Goal: Transaction & Acquisition: Purchase product/service

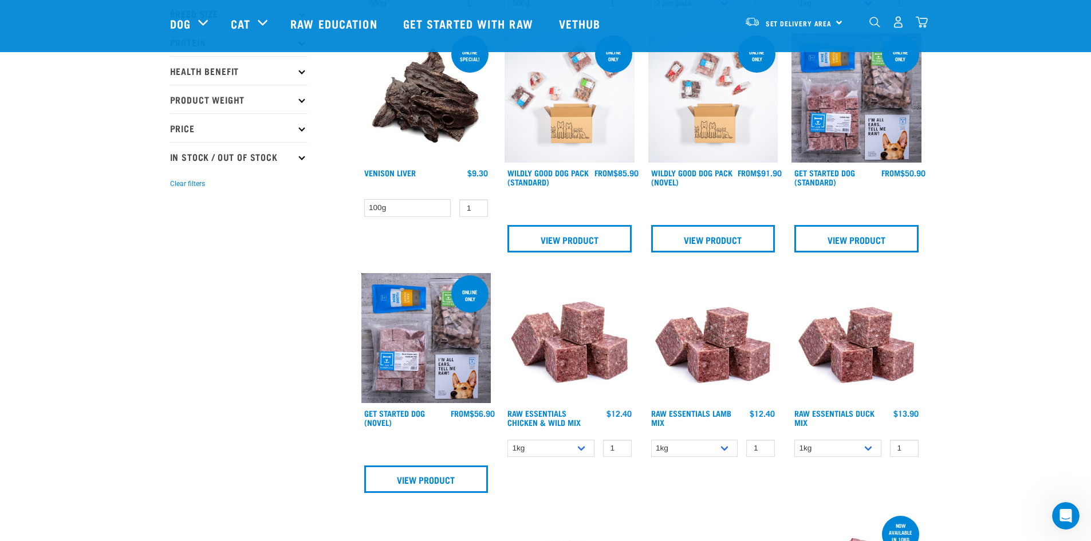
scroll to position [344, 0]
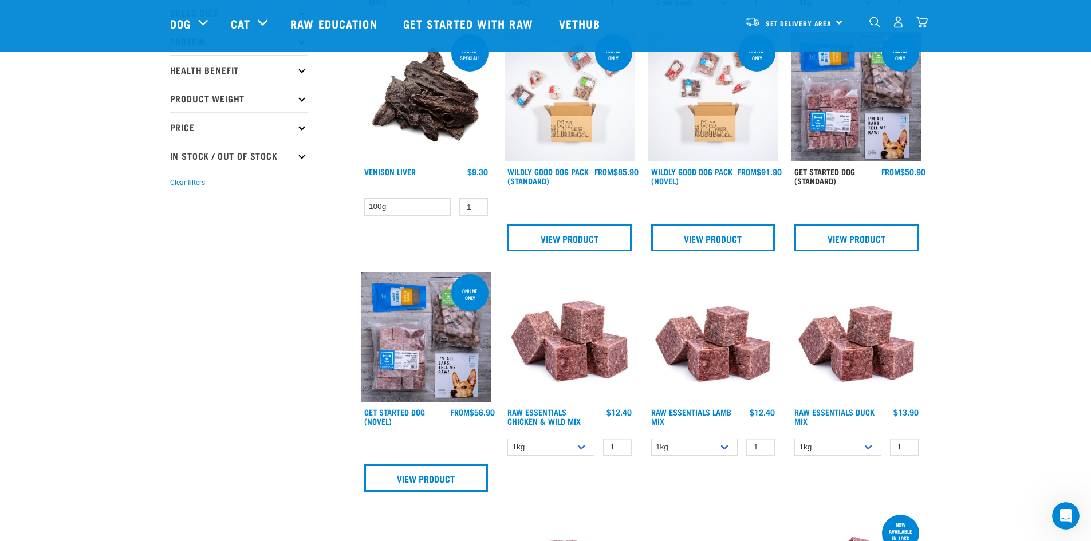
click at [825, 179] on link "Get Started Dog (Standard)" at bounding box center [824, 176] width 61 height 13
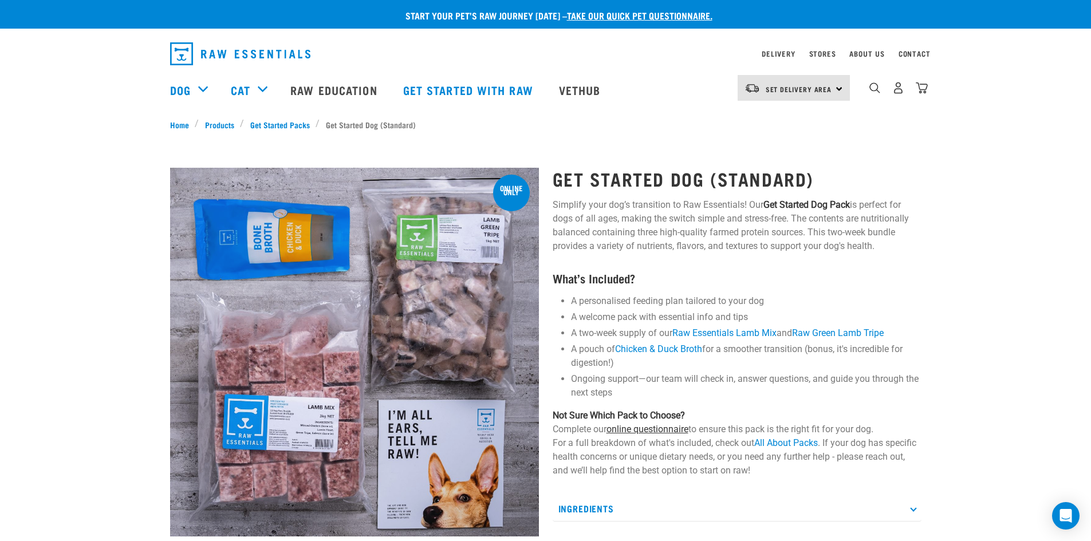
click at [684, 429] on link "online questionnaire" at bounding box center [647, 429] width 82 height 11
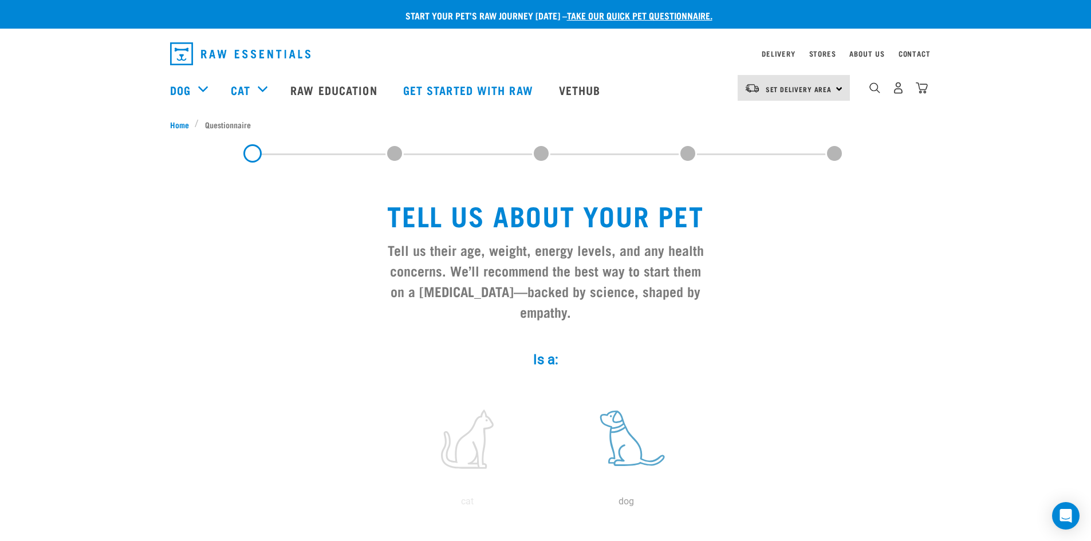
click at [614, 423] on label at bounding box center [626, 439] width 155 height 97
click at [547, 504] on input "radio" at bounding box center [547, 504] width 0 height 0
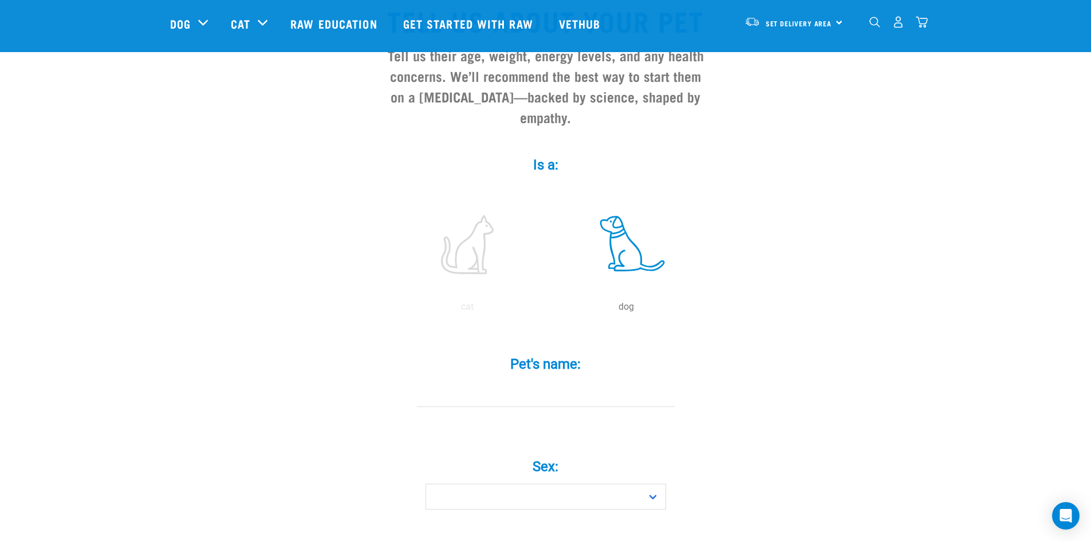
scroll to position [115, 0]
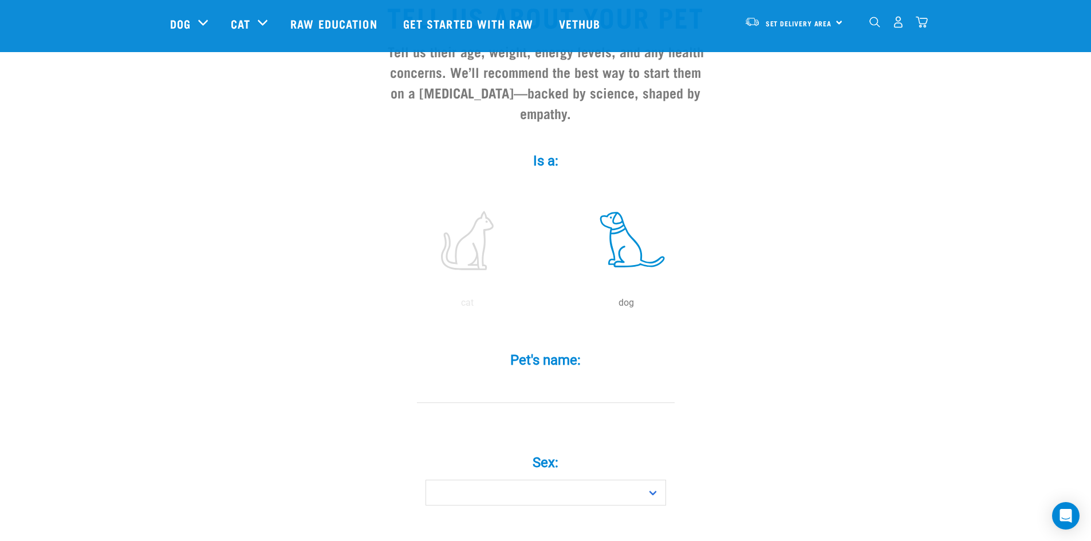
click at [569, 377] on input "Pet's name: *" at bounding box center [546, 390] width 258 height 26
type input "Clover"
click at [559, 480] on select "Boy Girl" at bounding box center [545, 493] width 241 height 26
select select "girl"
click at [425, 480] on select "Boy Girl" at bounding box center [545, 493] width 241 height 26
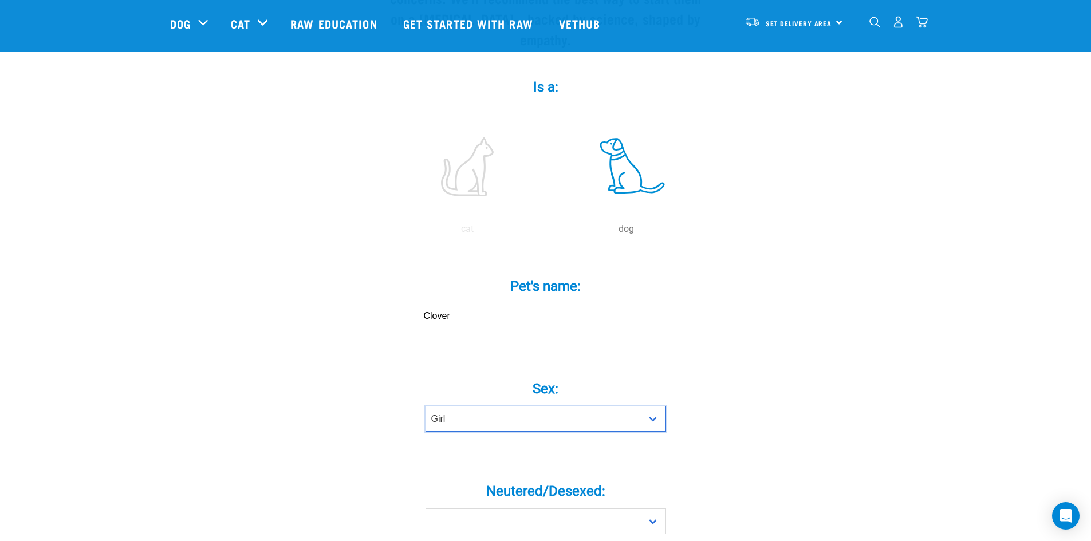
scroll to position [286, 0]
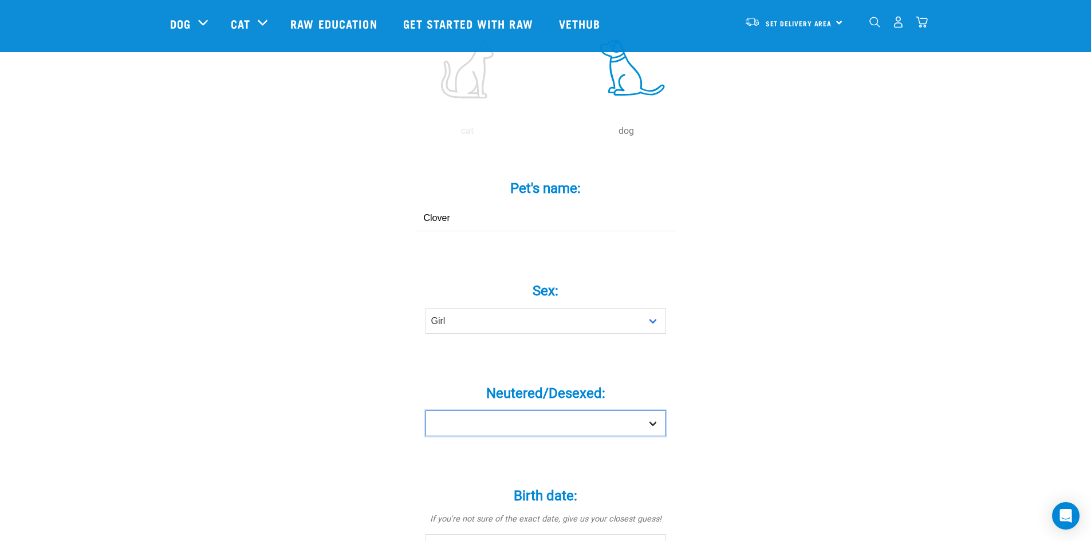
click at [586, 411] on select "Yes No" at bounding box center [545, 424] width 241 height 26
select select "no"
click at [425, 411] on select "Yes No" at bounding box center [545, 424] width 241 height 26
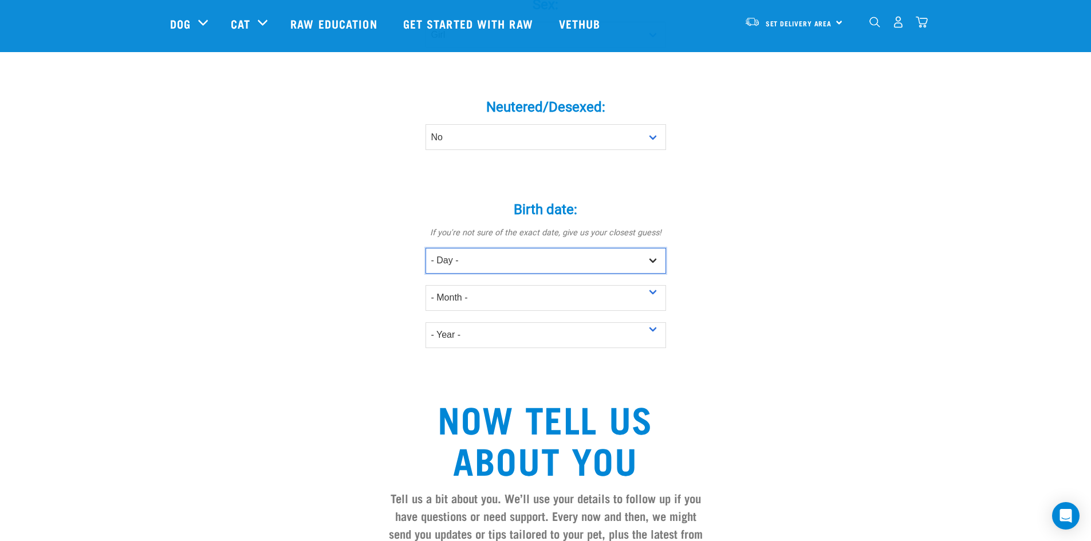
drag, startPoint x: 539, startPoint y: 239, endPoint x: 573, endPoint y: 232, distance: 35.2
click at [539, 248] on select "- Day - 1 2 3 4 5 6 7 8 9 10 11 12 13 14 15 16 17 18 19 20 21 22 23 24 25 26 27" at bounding box center [545, 261] width 241 height 26
select select "5"
click at [425, 248] on select "- Day - 1 2 3 4 5 6 7 8 9 10 11 12 13 14 15 16 17 18 19 20 21 22 23 24 25 26 27" at bounding box center [545, 261] width 241 height 26
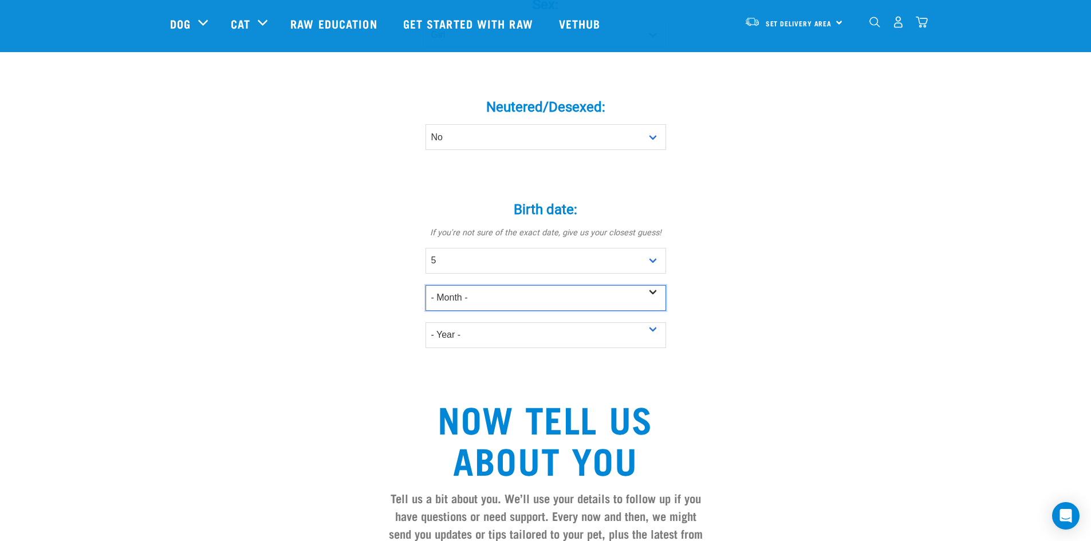
click at [514, 285] on select "- Month - January February March April May June July August September October N…" at bounding box center [545, 298] width 241 height 26
select select "March"
click at [425, 285] on select "- Month - January February March April May June July August September October N…" at bounding box center [545, 298] width 241 height 26
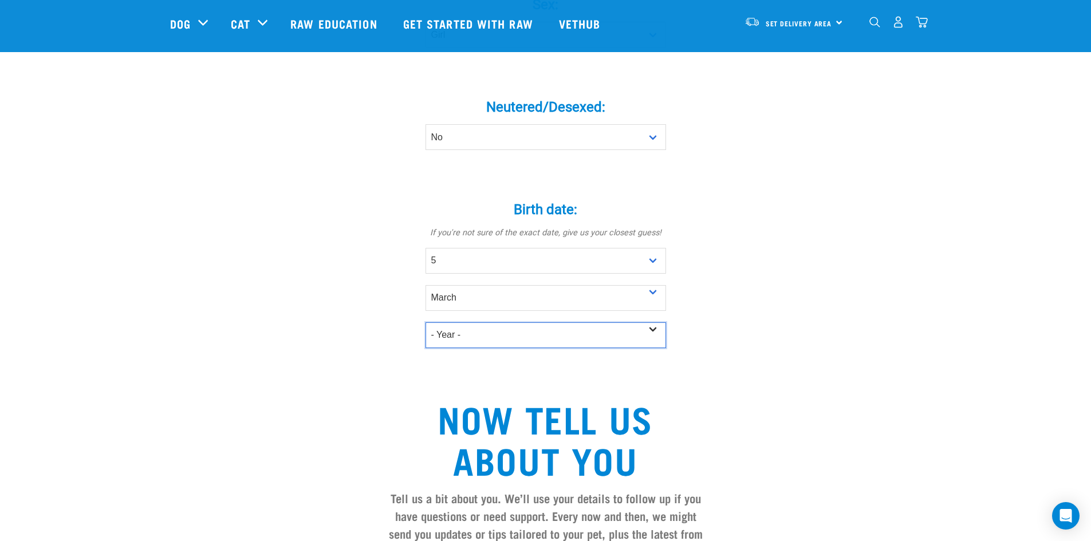
click at [493, 322] on select "- Year - 2025 2024 2023 2022 2021 2020 2019 2018 2017 2016 2015 2014 2013 2012" at bounding box center [545, 335] width 241 height 26
select select "2022"
click at [425, 322] on select "- Year - 2025 2024 2023 2022 2021 2020 2019 2018 2017 2016 2015 2014 2013 2012" at bounding box center [545, 335] width 241 height 26
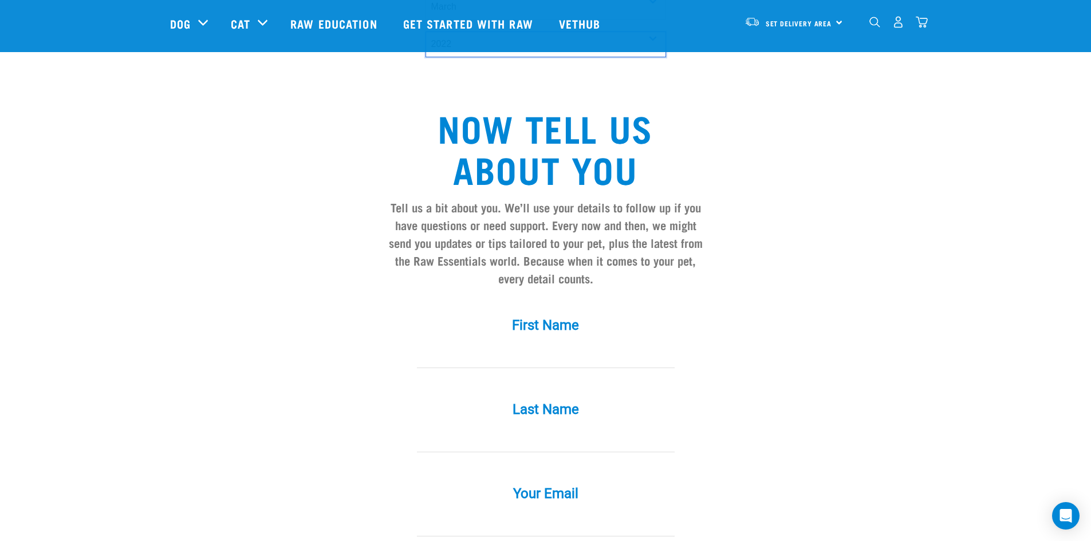
scroll to position [916, 0]
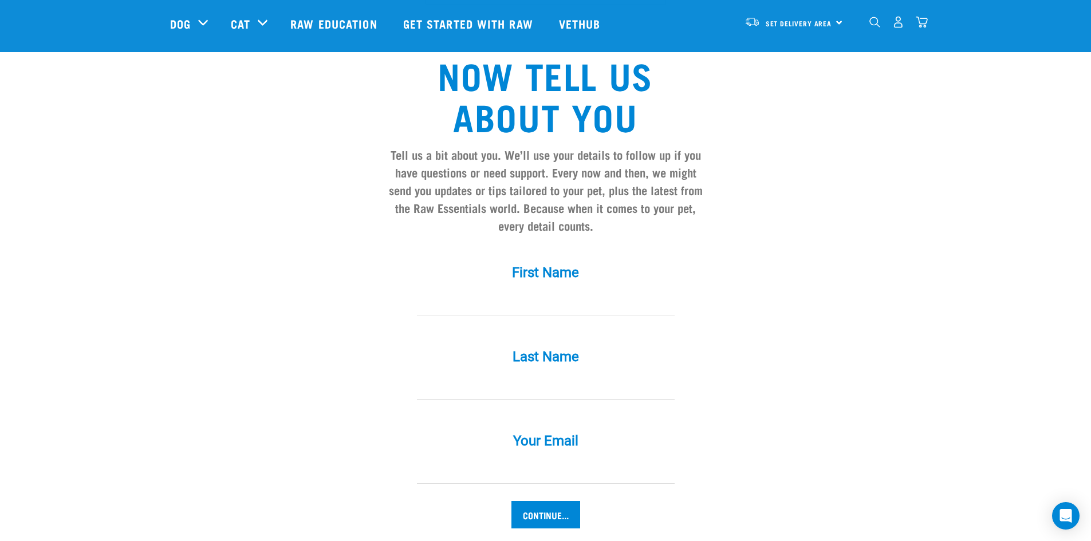
click at [541, 290] on input "First Name *" at bounding box center [546, 303] width 258 height 26
type input "Piper"
type input "Gargan"
type input "pipergargan@gmail.com"
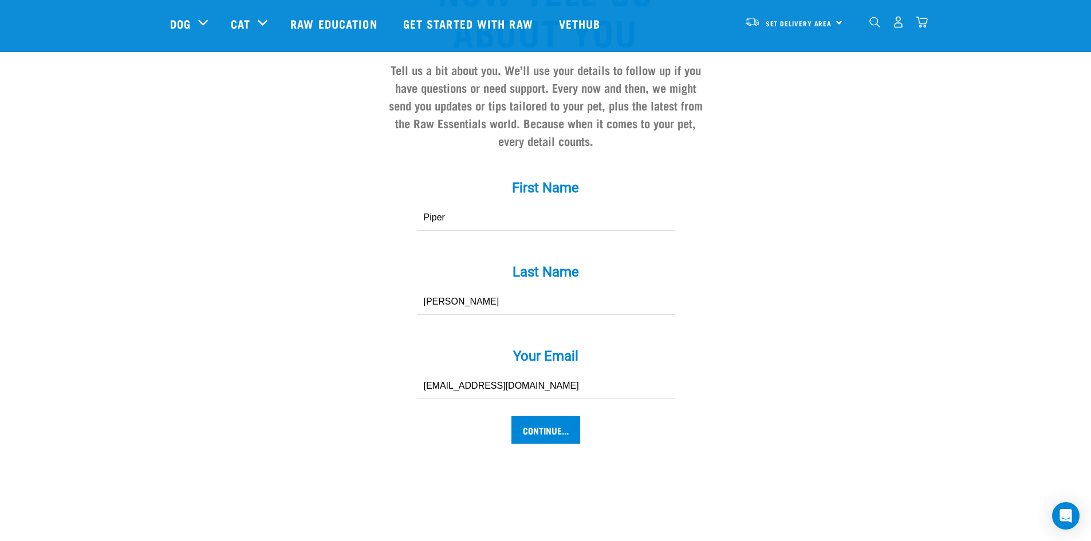
scroll to position [1203, 0]
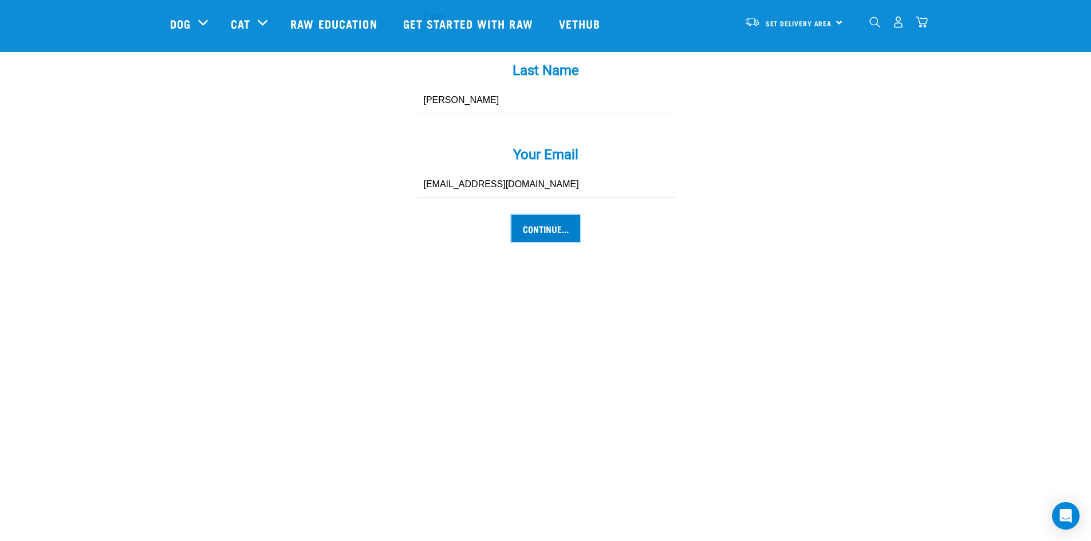
click at [557, 215] on input "Continue..." at bounding box center [545, 228] width 69 height 27
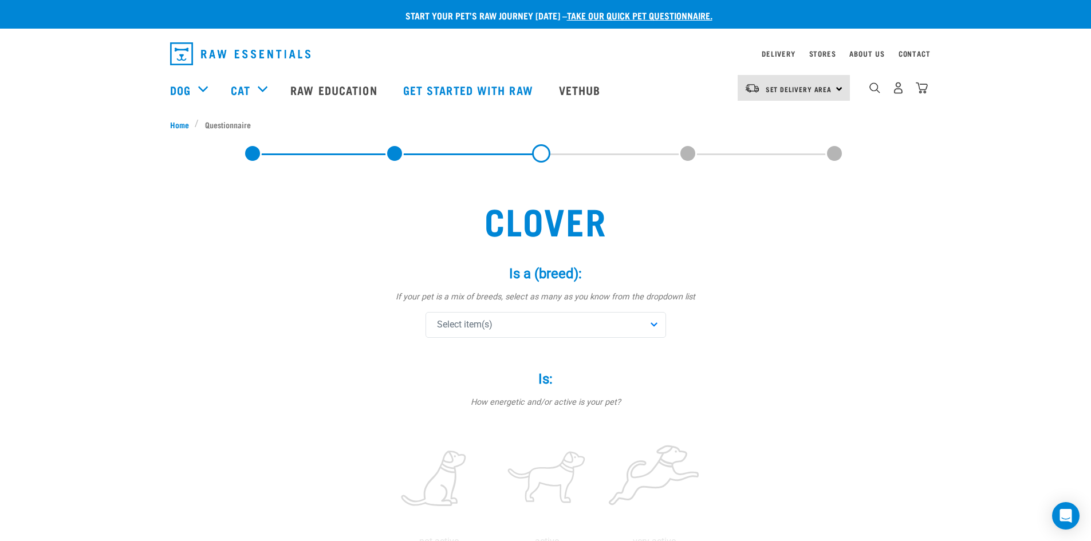
click at [507, 319] on div "Select item(s)" at bounding box center [545, 325] width 241 height 26
click at [505, 360] on input "text" at bounding box center [545, 357] width 235 height 26
type input "coll"
click at [489, 405] on span "Border Collie" at bounding box center [554, 405] width 204 height 11
click at [482, 356] on input "text" at bounding box center [545, 357] width 235 height 26
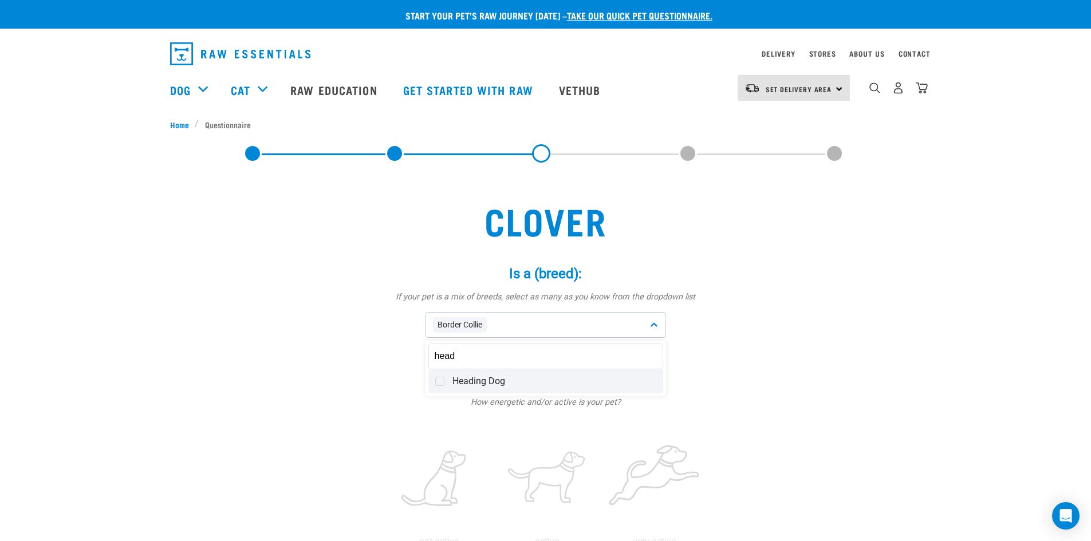
type input "head"
click at [481, 377] on span "Heading Dog" at bounding box center [554, 381] width 204 height 11
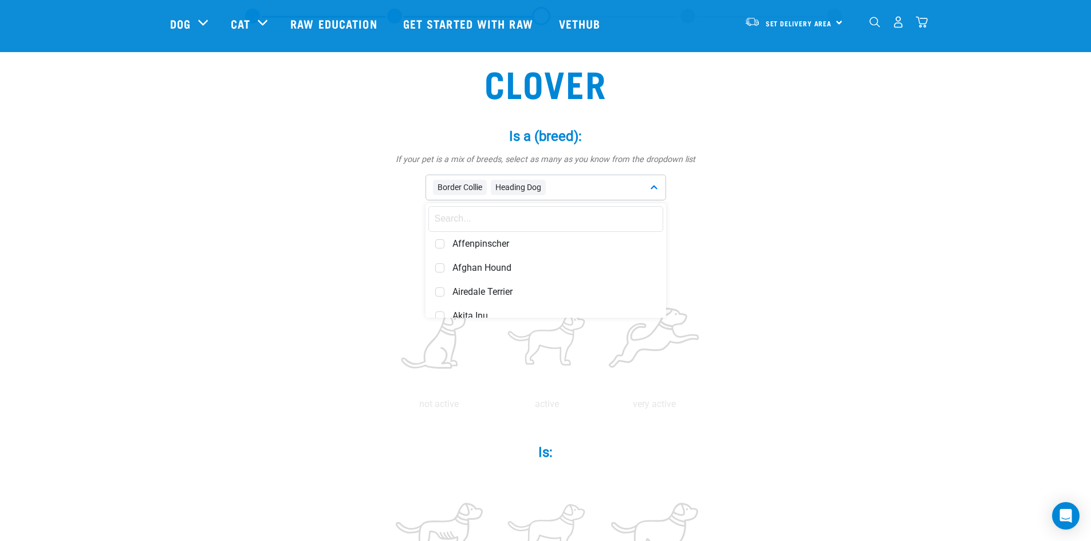
scroll to position [115, 0]
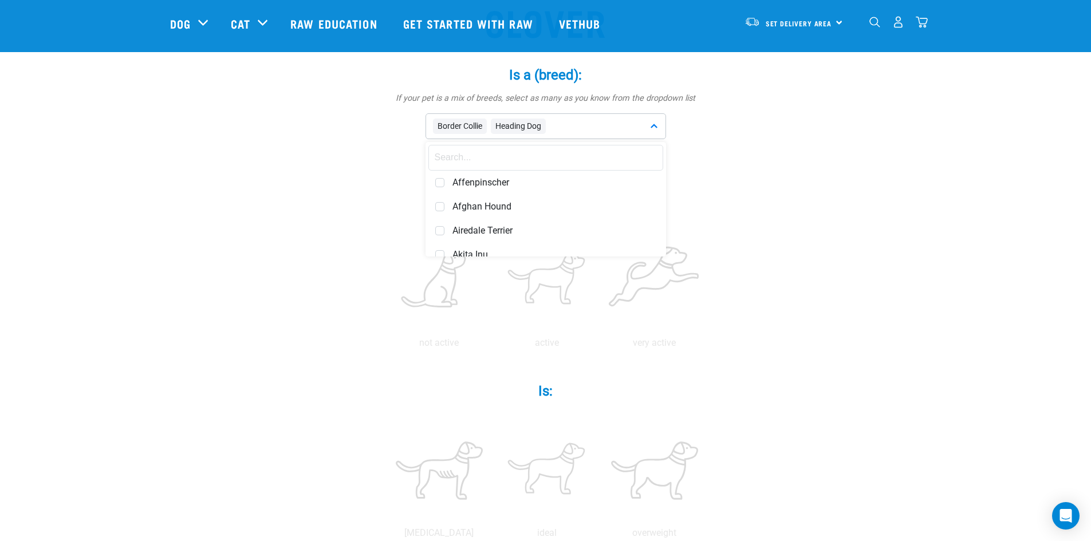
click at [787, 371] on div "Clover Is a (breed): * If your pet is a mix of breeds, select as many as you kn…" at bounding box center [545, 507] width 751 height 1058
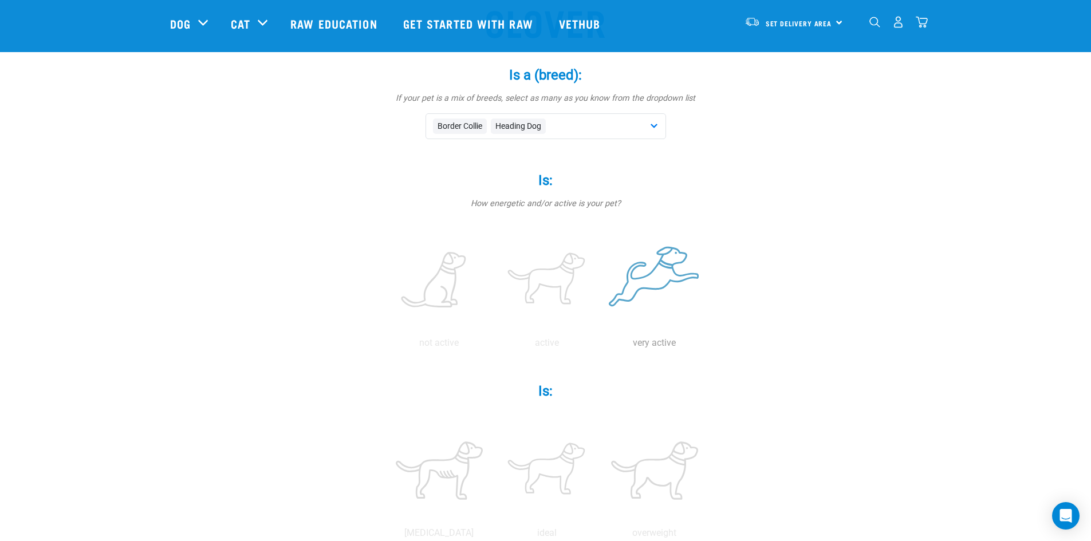
click at [645, 282] on label at bounding box center [654, 280] width 103 height 97
click at [601, 346] on input "radio" at bounding box center [601, 346] width 0 height 0
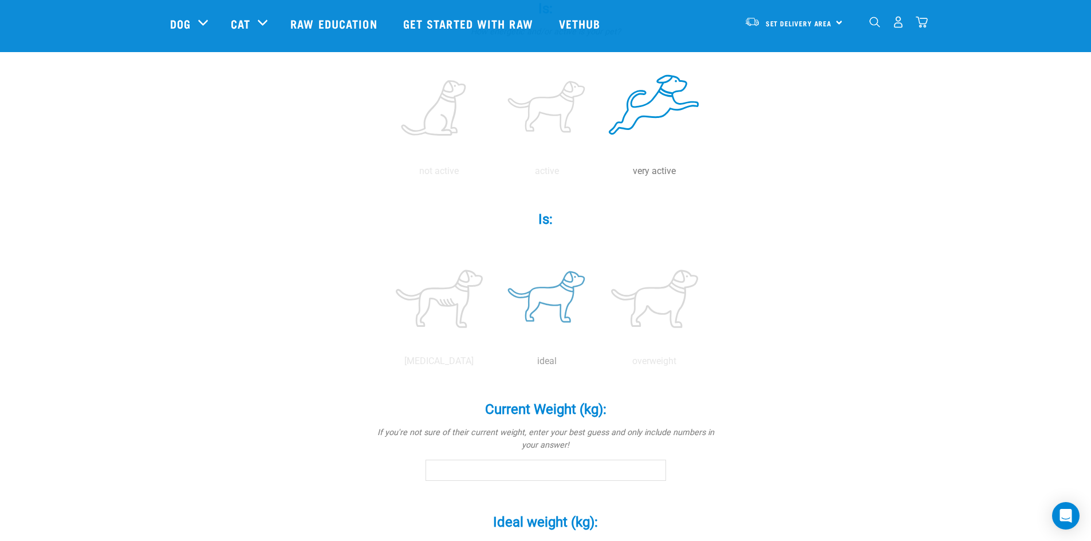
click at [539, 301] on label at bounding box center [546, 298] width 103 height 97
click at [493, 364] on input "radio" at bounding box center [493, 364] width 0 height 0
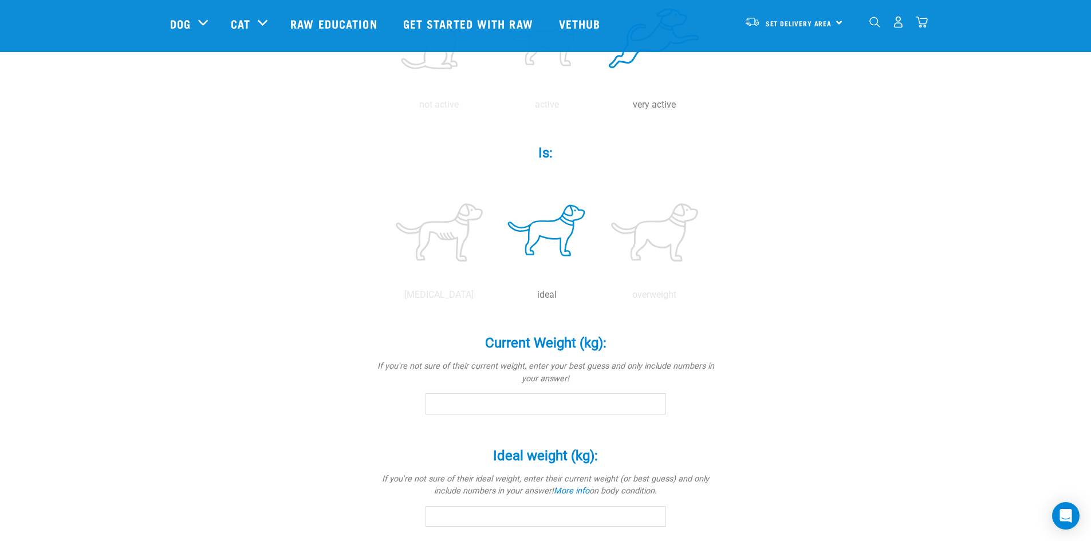
scroll to position [401, 0]
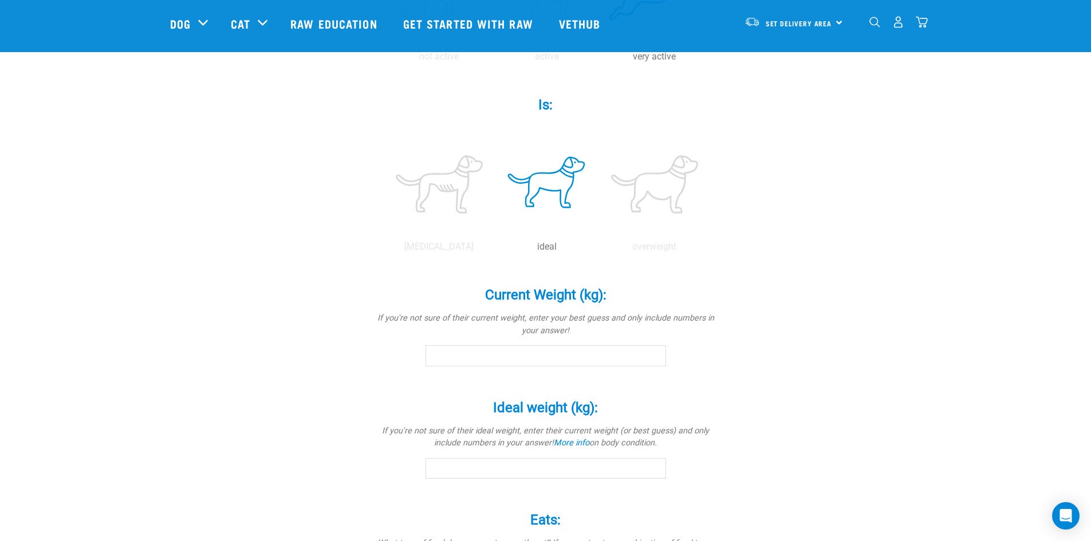
click at [530, 356] on input "Current Weight (kg): *" at bounding box center [545, 355] width 241 height 21
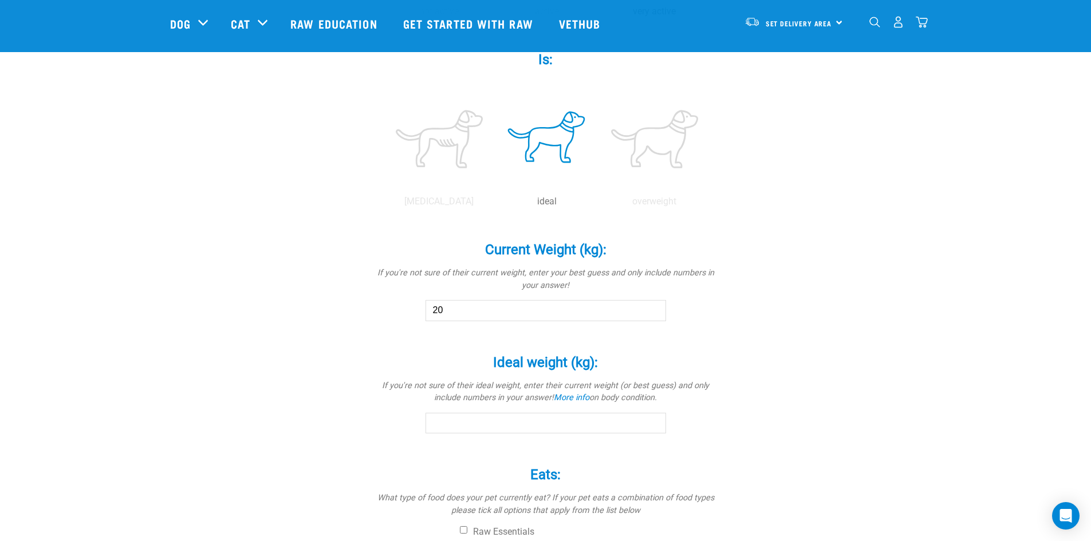
scroll to position [515, 0]
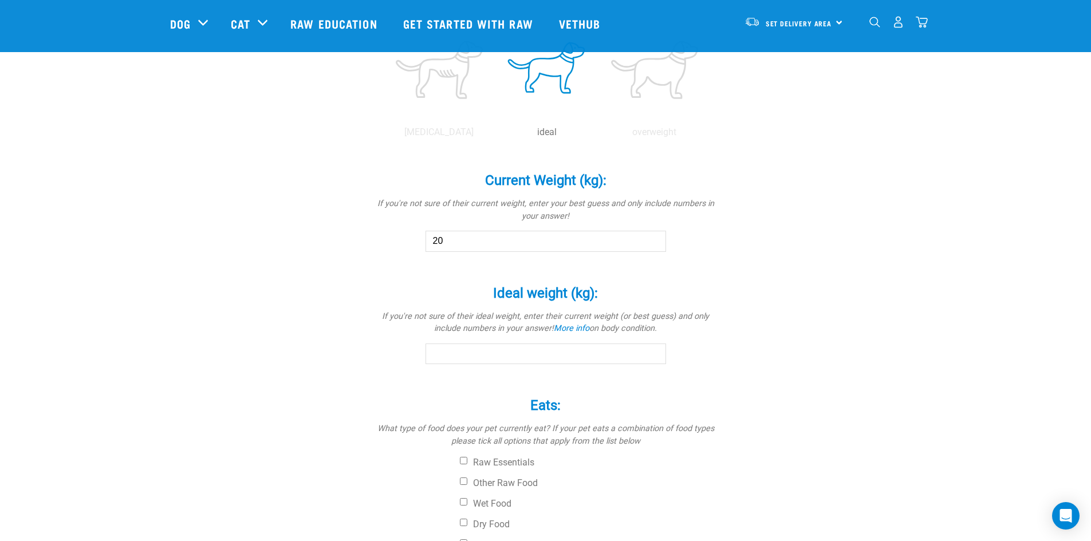
type input "20"
click at [517, 356] on input "Ideal weight (kg): *" at bounding box center [545, 354] width 241 height 21
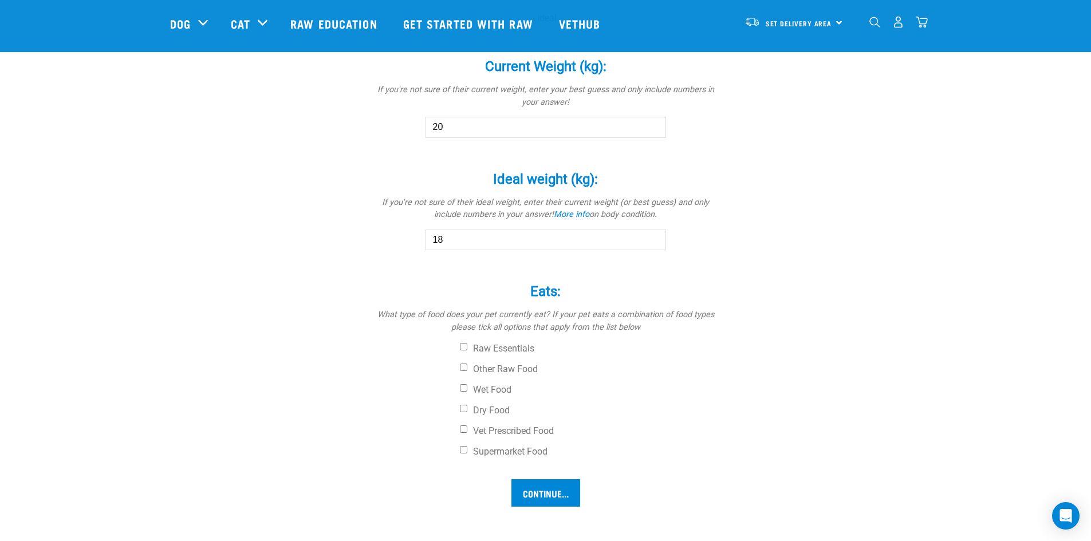
scroll to position [630, 0]
type input "18"
click at [488, 407] on label "Dry Food" at bounding box center [589, 409] width 258 height 11
click at [467, 407] on input "Dry Food" at bounding box center [463, 407] width 7 height 7
checkbox input "true"
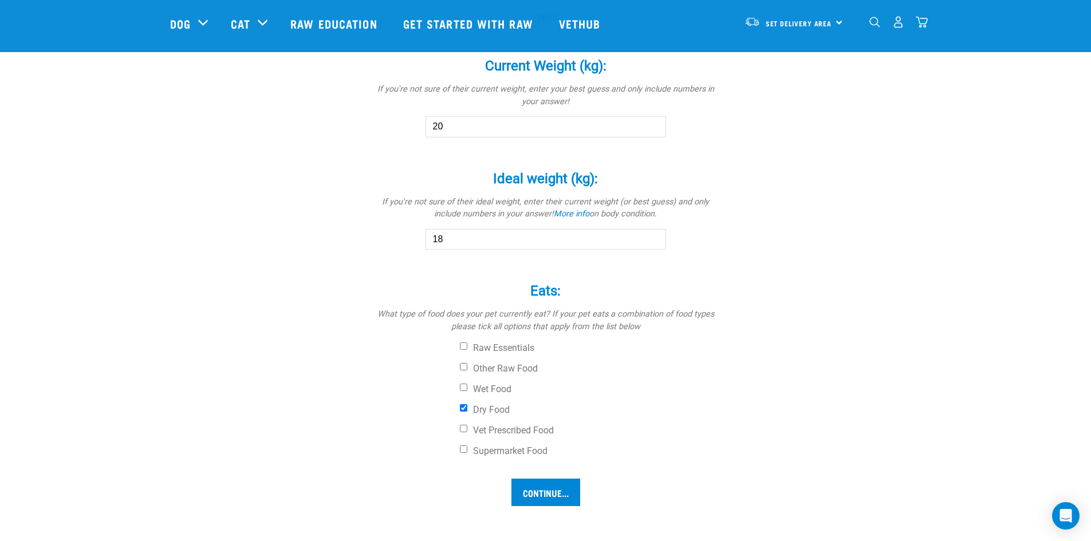
scroll to position [744, 0]
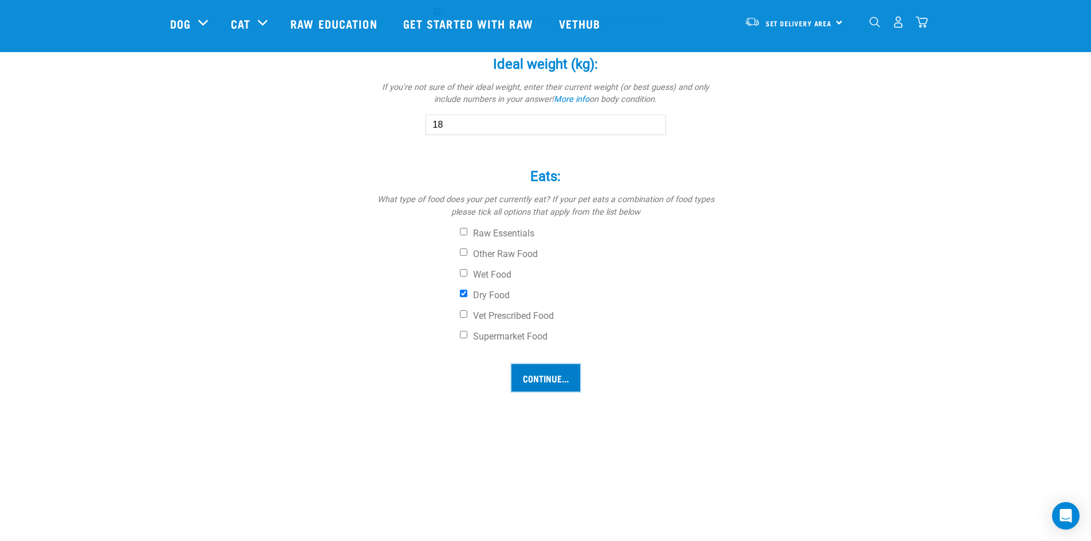
click at [535, 367] on input "Continue..." at bounding box center [545, 377] width 69 height 27
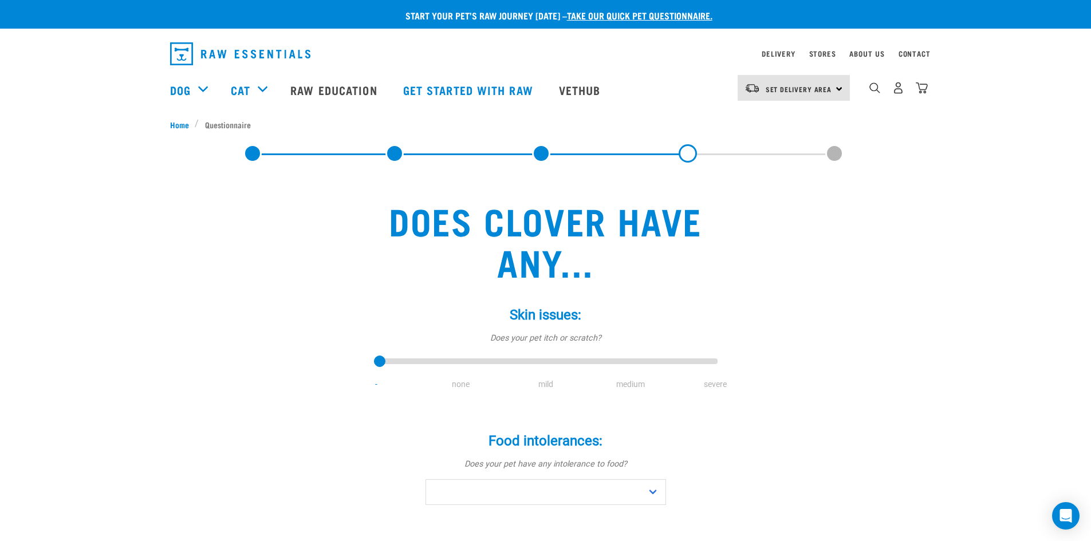
scroll to position [57, 0]
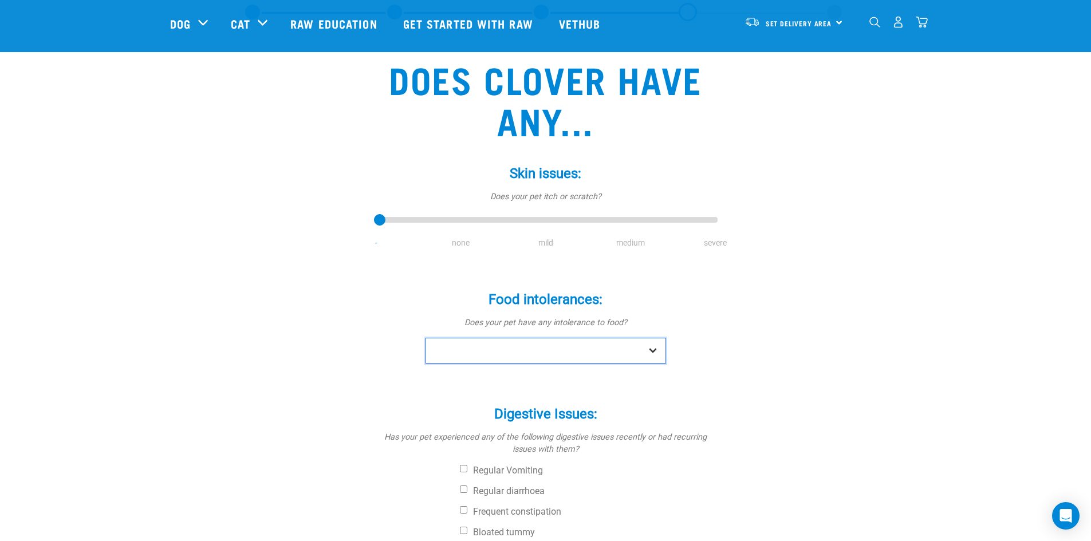
click at [495, 344] on select "No Yes" at bounding box center [545, 351] width 241 height 26
select select "no"
click at [425, 338] on select "No Yes" at bounding box center [545, 351] width 241 height 26
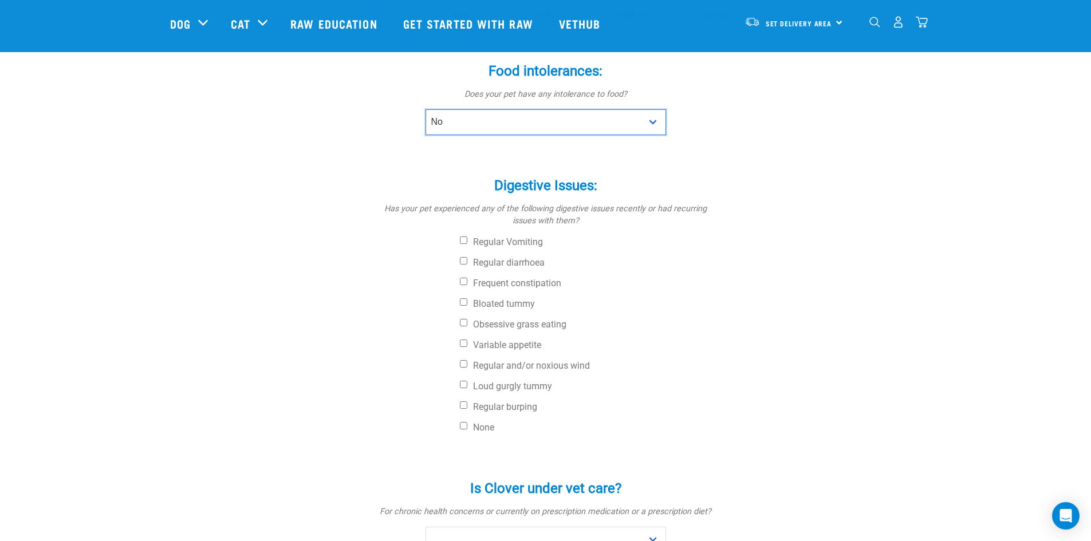
scroll to position [286, 0]
click at [486, 425] on label "None" at bounding box center [589, 426] width 258 height 11
click at [467, 425] on input "None" at bounding box center [463, 424] width 7 height 7
checkbox input "true"
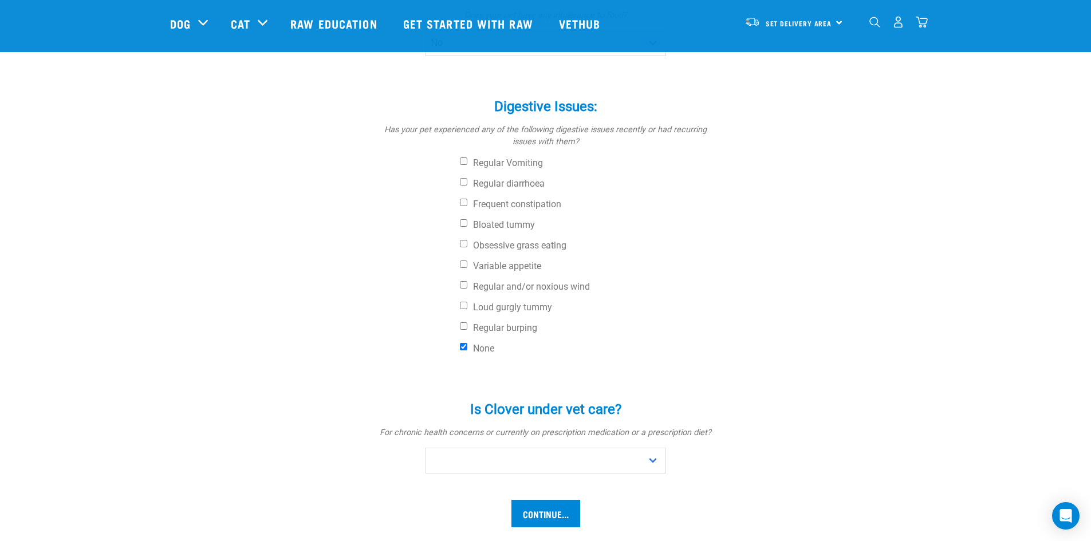
scroll to position [515, 0]
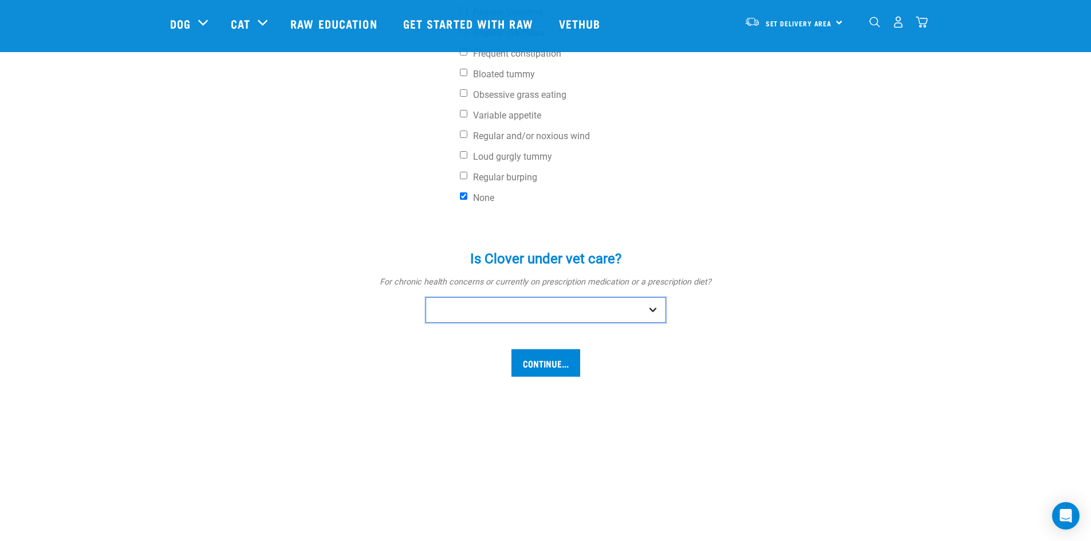
click at [573, 310] on select "No Yes" at bounding box center [545, 310] width 241 height 26
select select "yes"
click at [425, 297] on select "No Yes" at bounding box center [545, 310] width 241 height 26
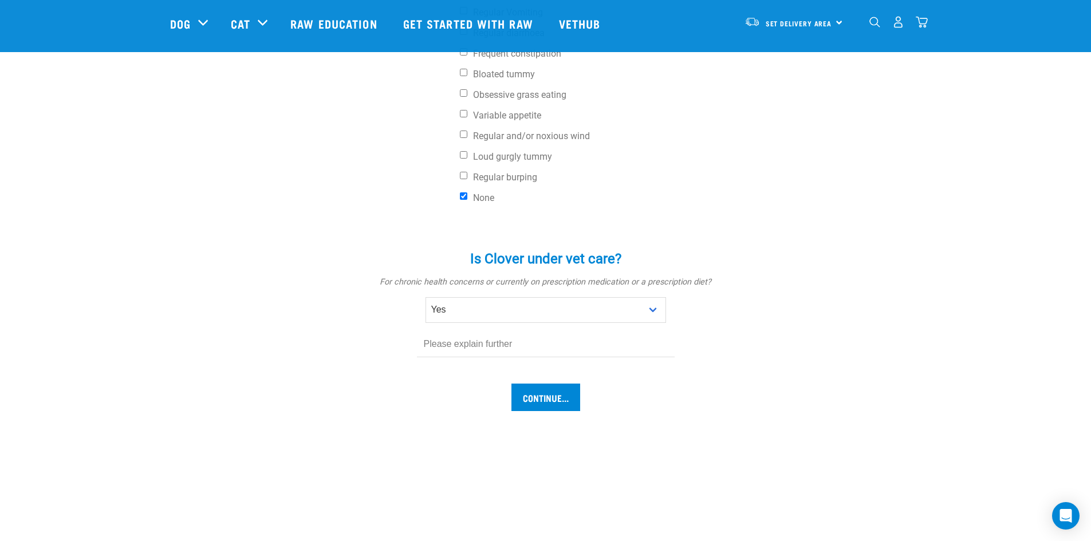
click at [471, 338] on input "text" at bounding box center [546, 345] width 258 height 26
type input "N"
type input "B"
type input "Carfexin for Joint Pain"
click at [551, 409] on input "Continue..." at bounding box center [545, 397] width 69 height 27
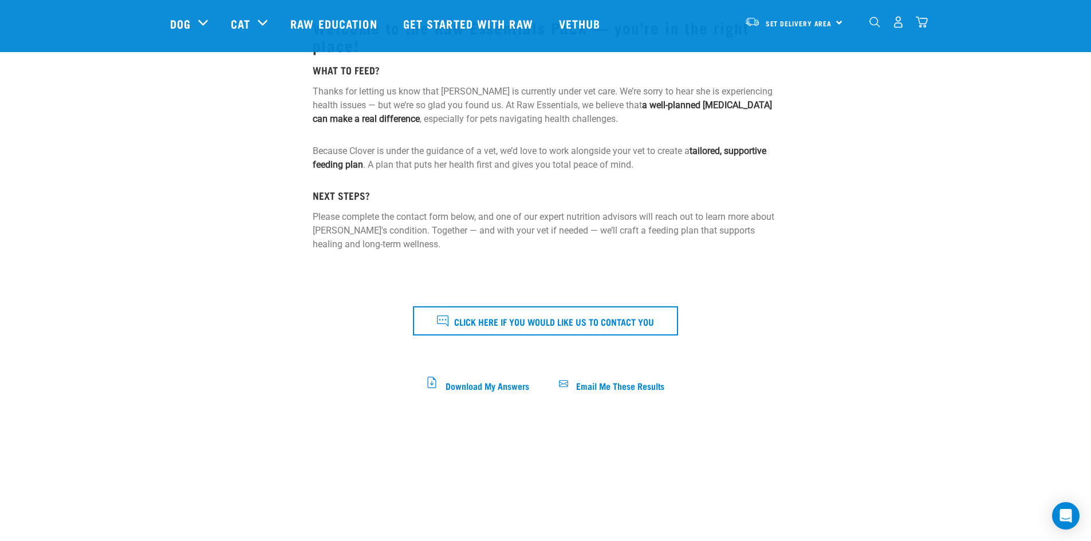
scroll to position [229, 0]
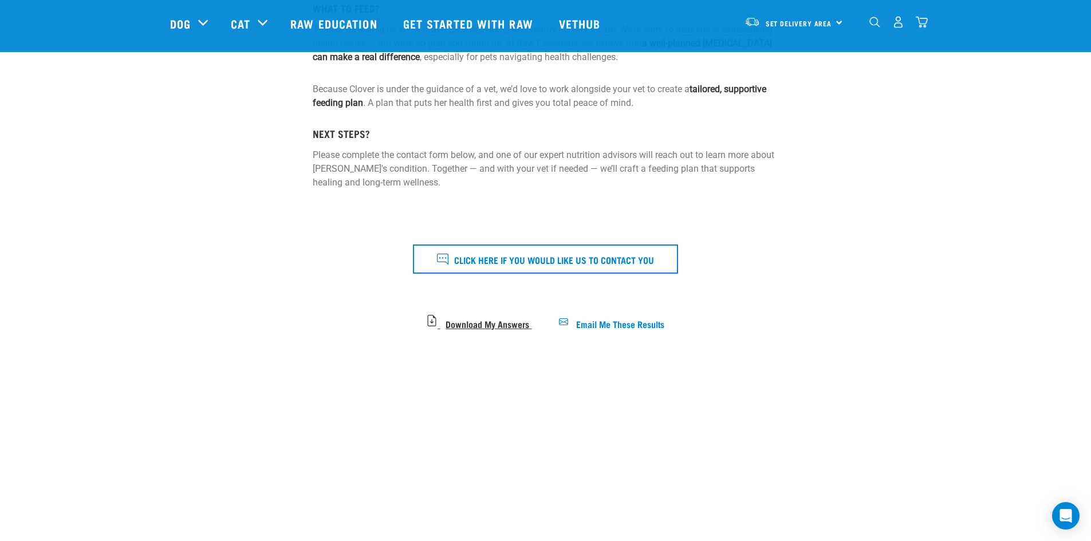
click at [513, 322] on span "Download My Answers" at bounding box center [488, 323] width 84 height 6
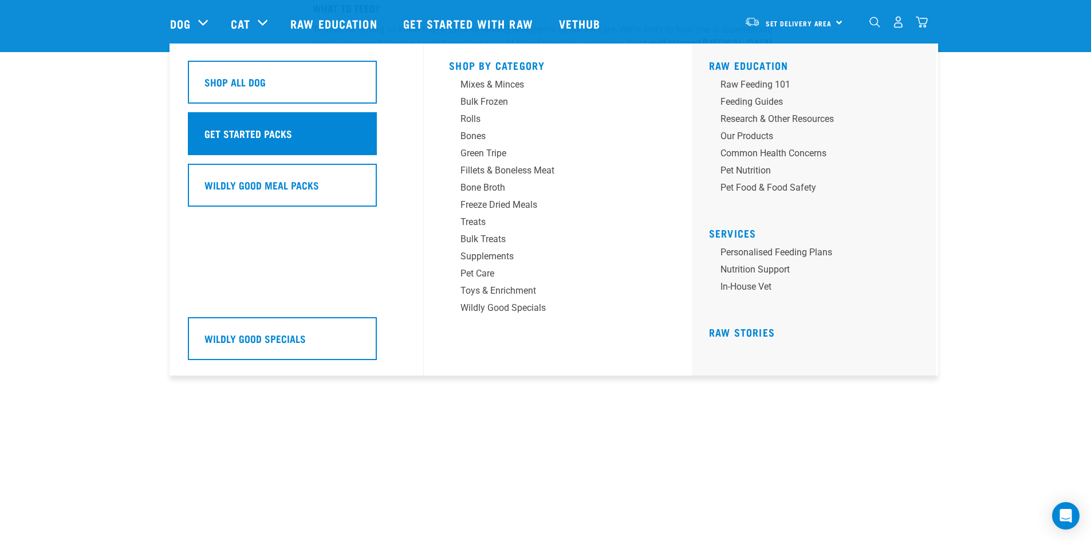
click at [250, 130] on h5 "Get Started Packs" at bounding box center [248, 133] width 88 height 15
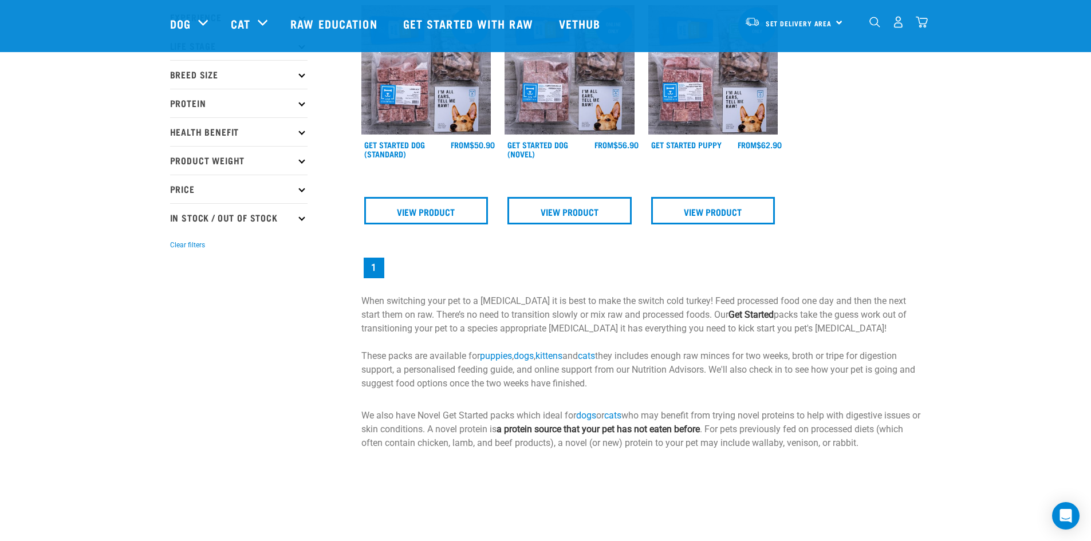
scroll to position [172, 0]
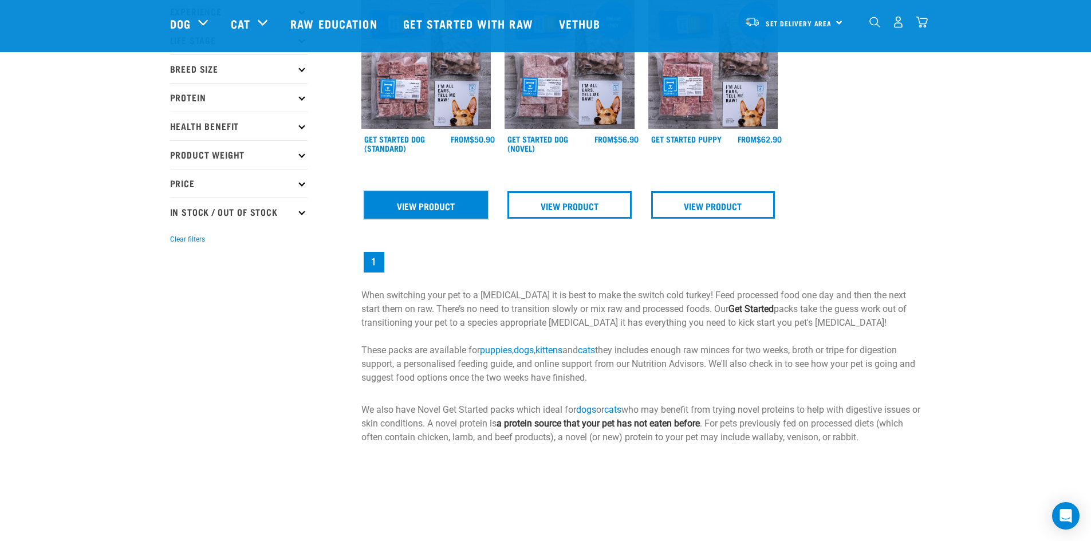
click at [418, 196] on link "View Product" at bounding box center [426, 204] width 124 height 27
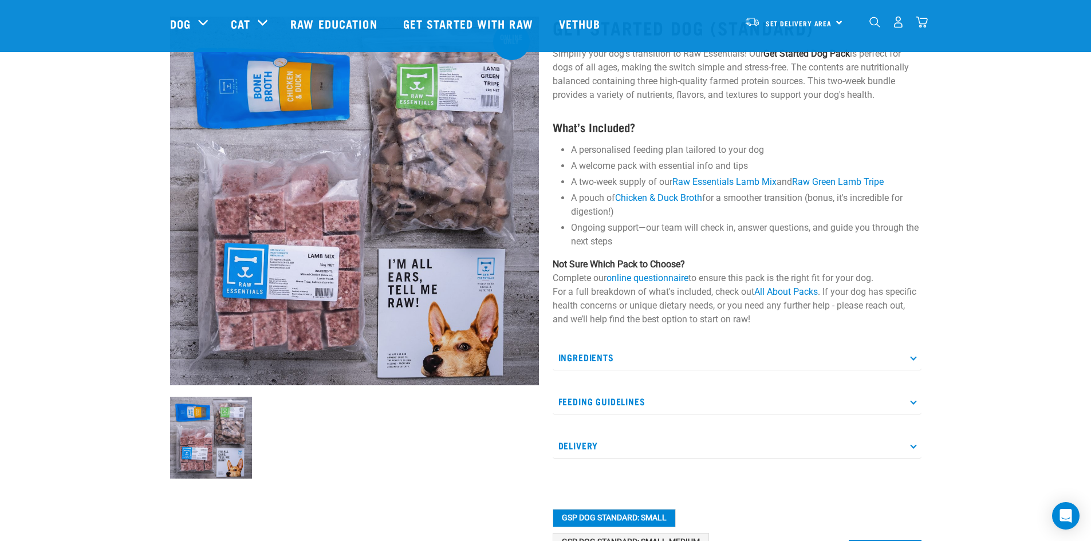
scroll to position [172, 0]
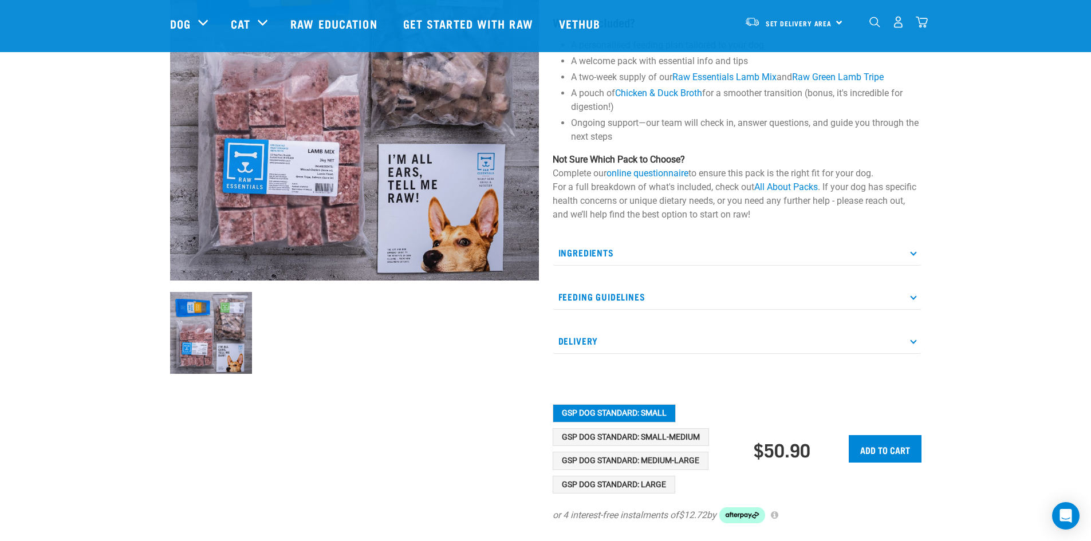
click at [664, 254] on p "Ingredients" at bounding box center [737, 253] width 369 height 26
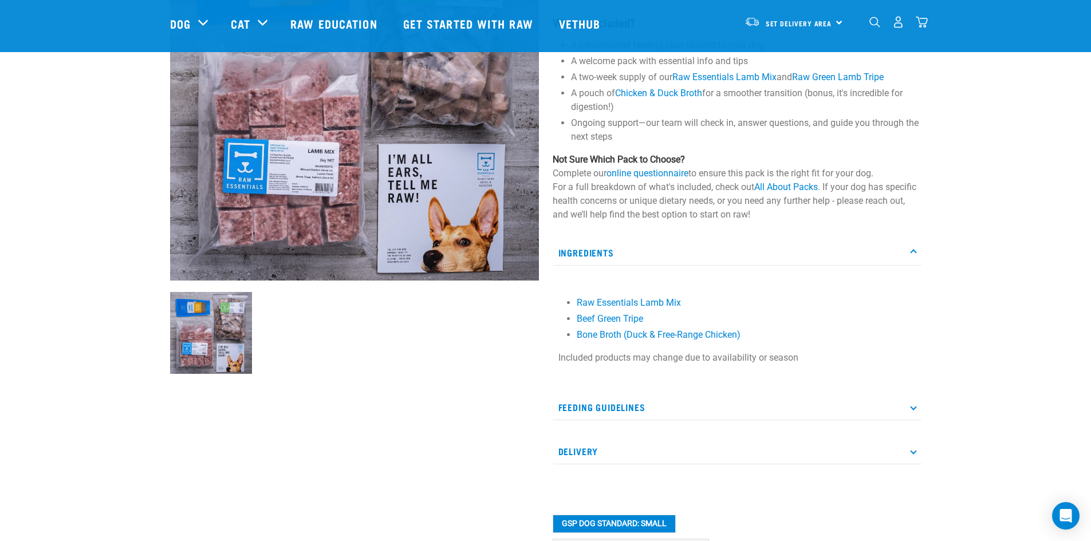
click at [664, 254] on p "Ingredients" at bounding box center [737, 253] width 369 height 26
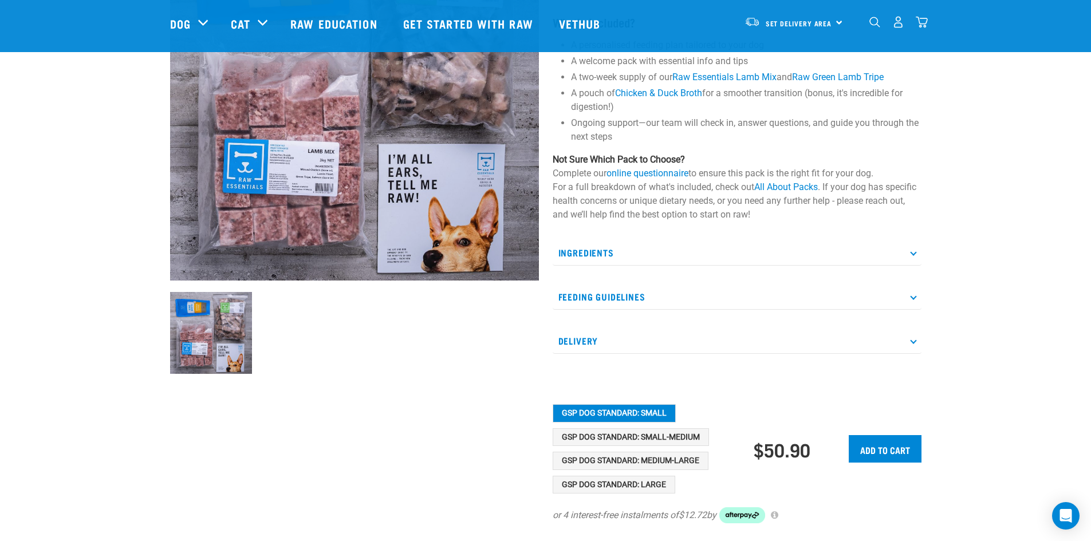
click at [609, 303] on p "Feeding Guidelines" at bounding box center [737, 297] width 369 height 26
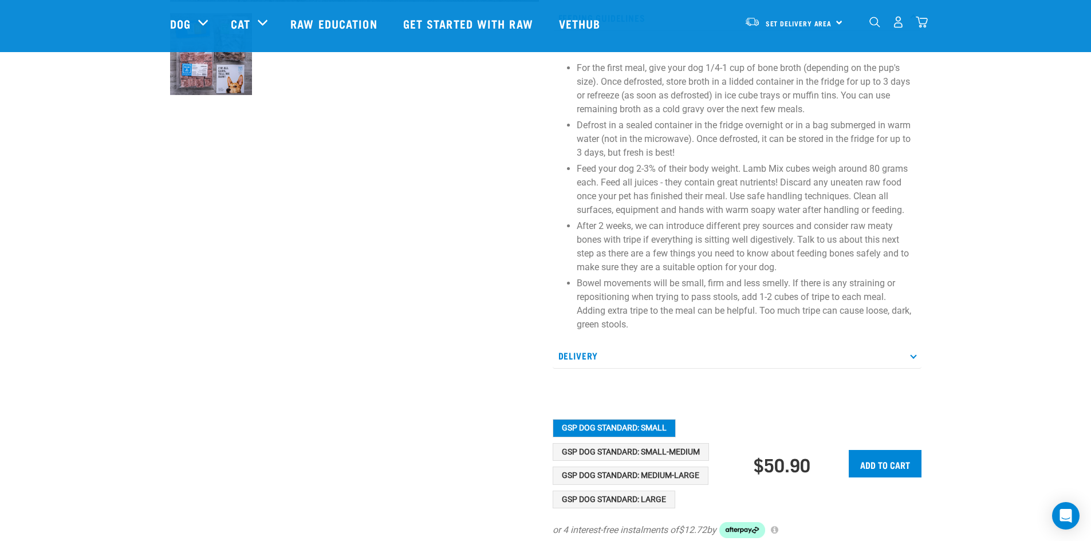
scroll to position [458, 0]
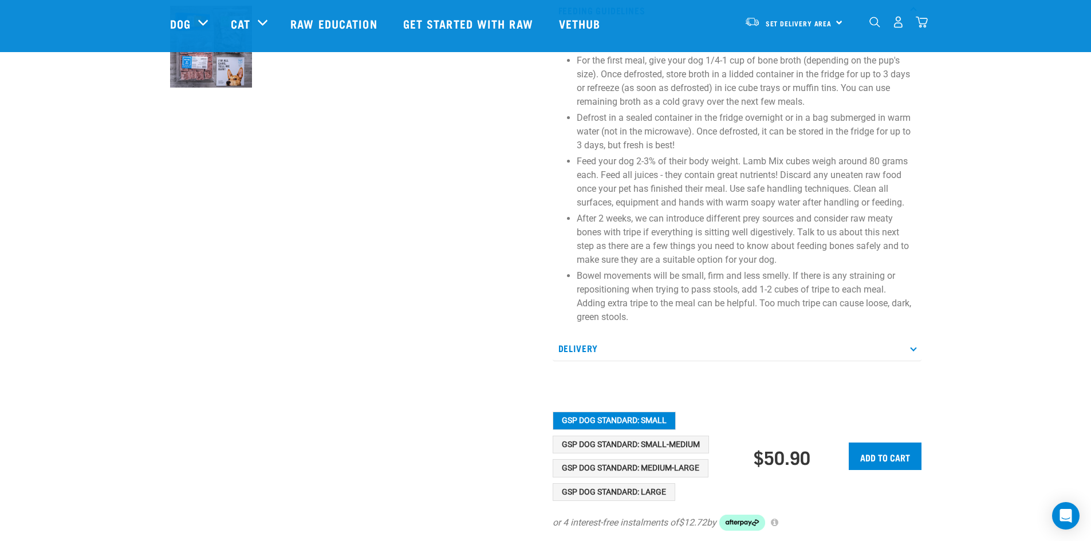
click at [621, 348] on p "Delivery" at bounding box center [737, 349] width 369 height 26
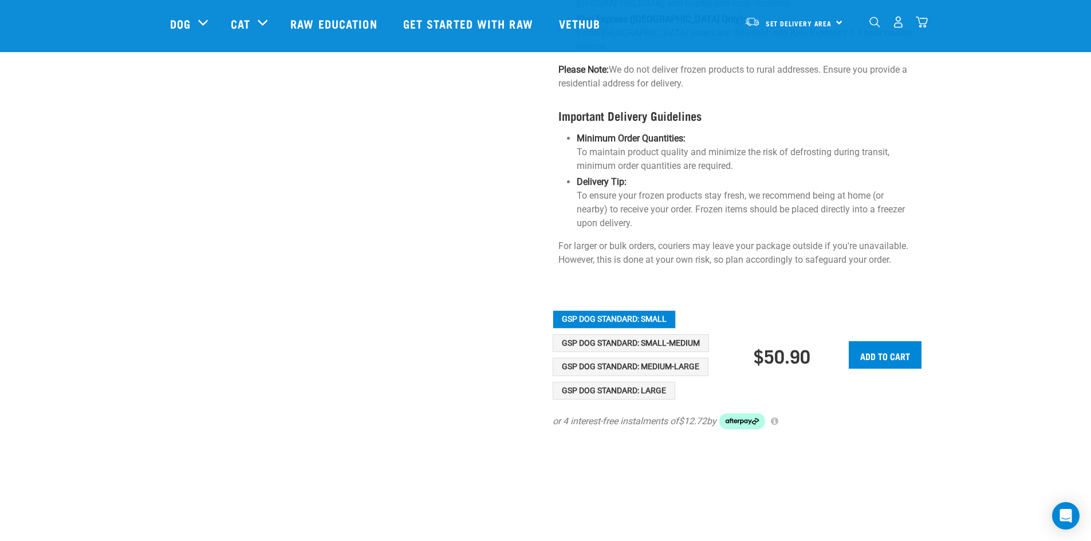
scroll to position [1031, 0]
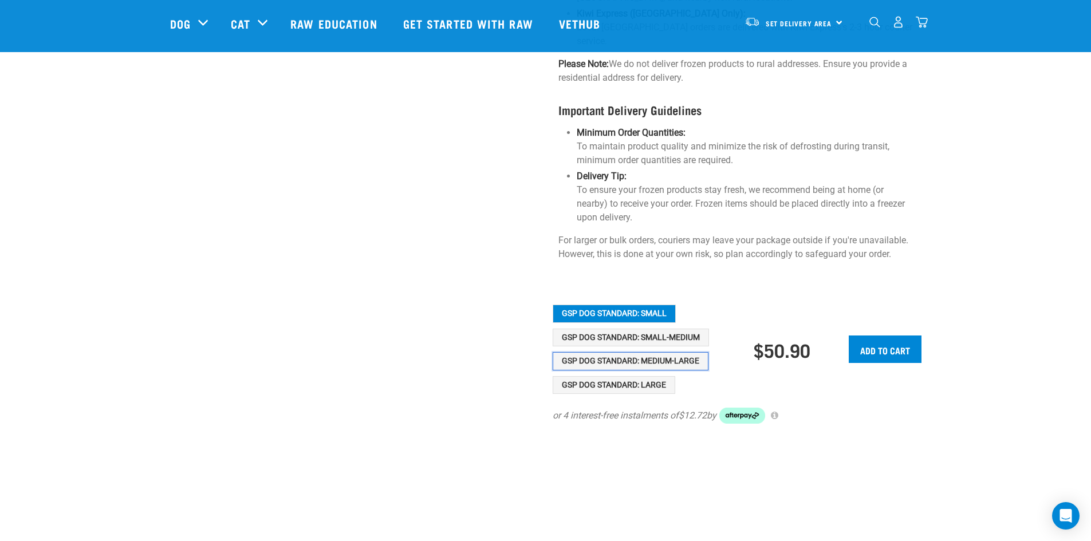
click at [647, 352] on button "GSP Dog Standard: Medium-Large" at bounding box center [631, 361] width 156 height 18
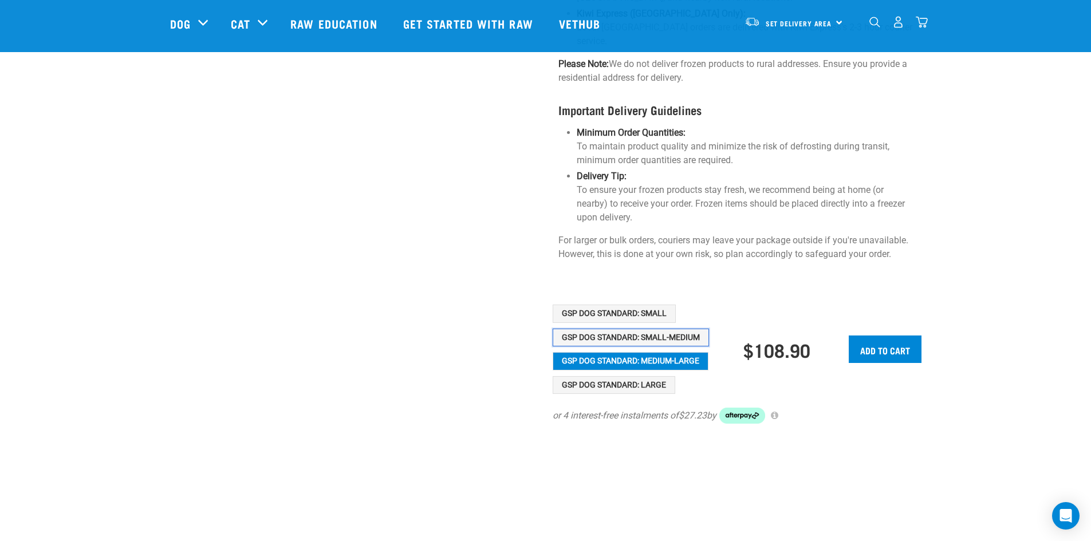
click at [648, 329] on button "GSP Dog Standard: Small-Medium" at bounding box center [631, 338] width 156 height 18
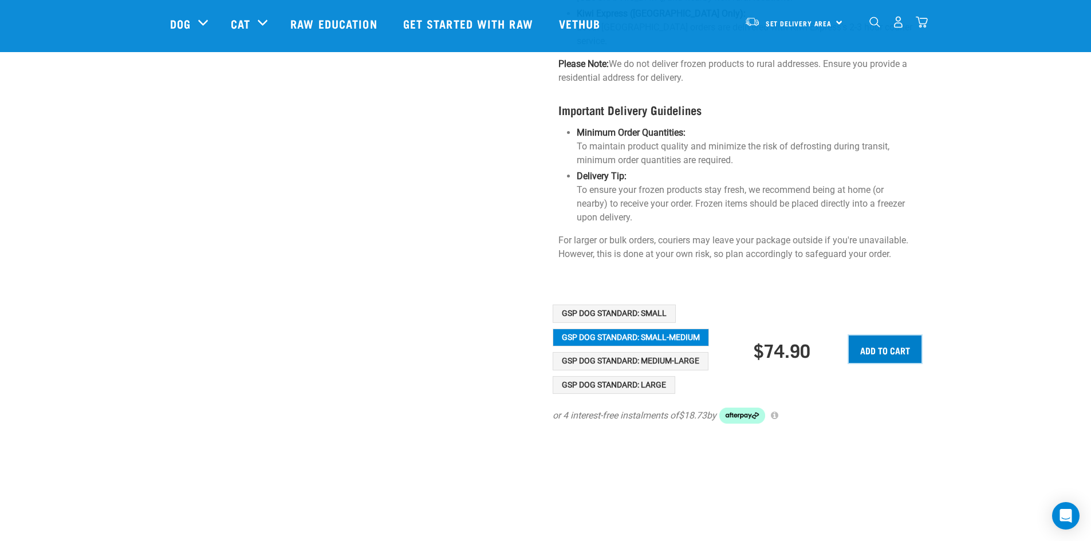
click at [868, 336] on input "Add to cart" at bounding box center [885, 349] width 73 height 27
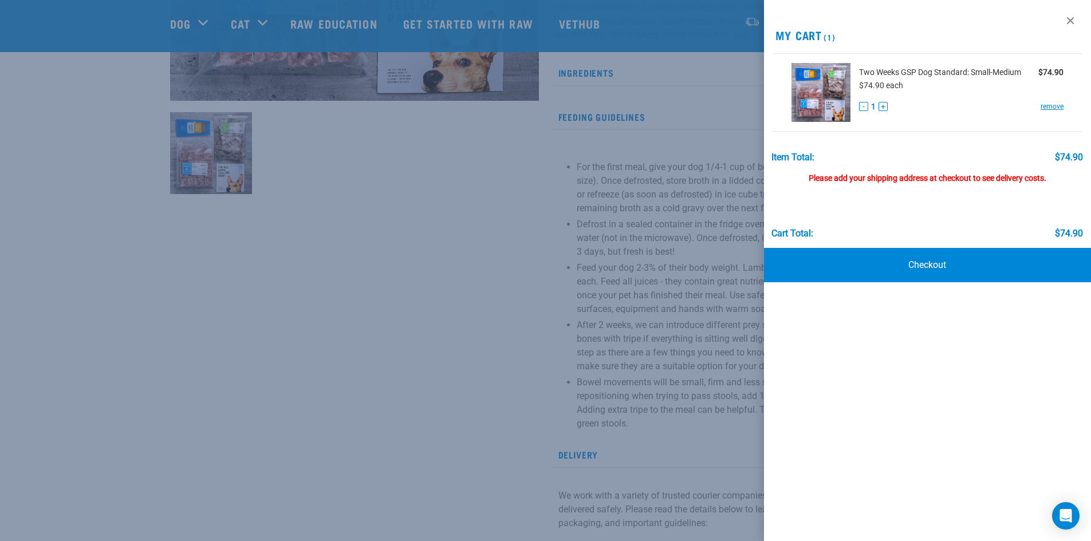
scroll to position [344, 0]
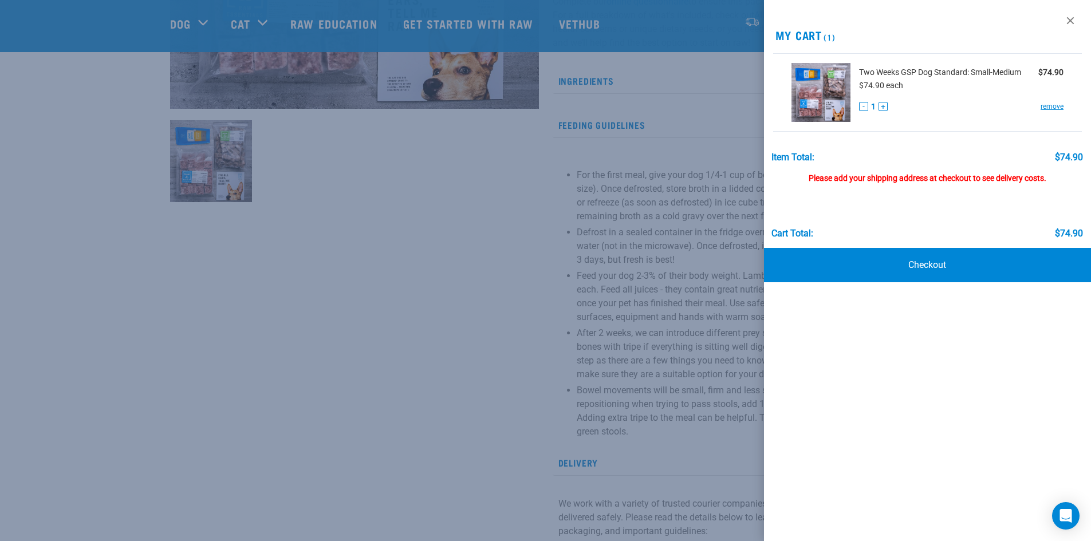
click at [659, 209] on div at bounding box center [545, 270] width 1091 height 541
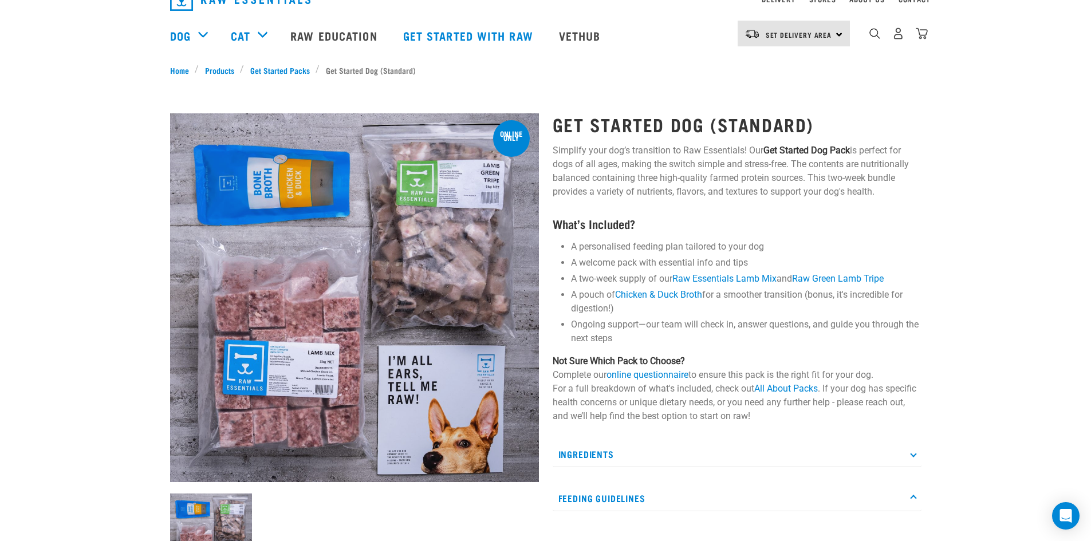
scroll to position [0, 0]
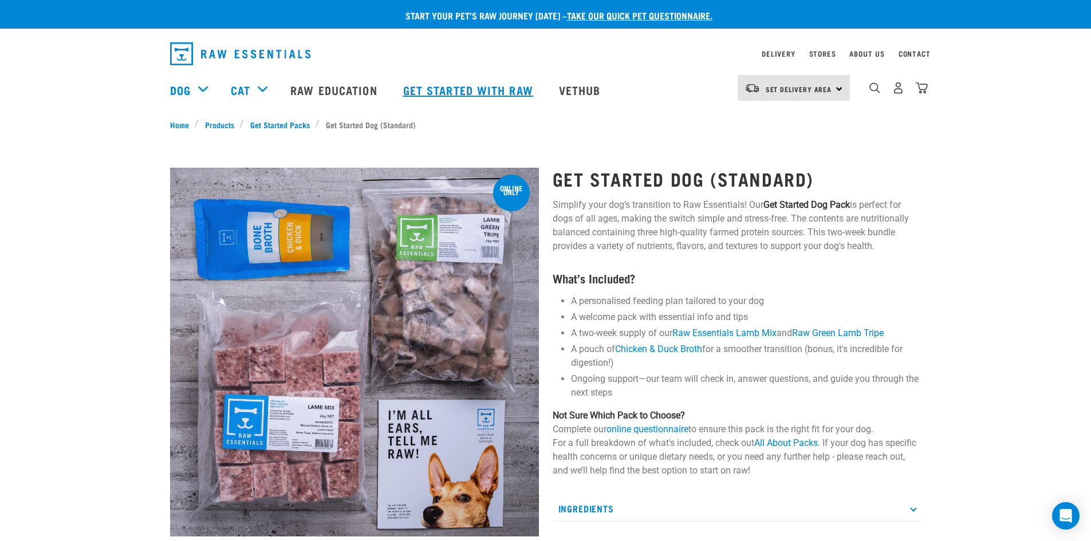
click at [466, 90] on link "Get started with Raw" at bounding box center [470, 90] width 156 height 46
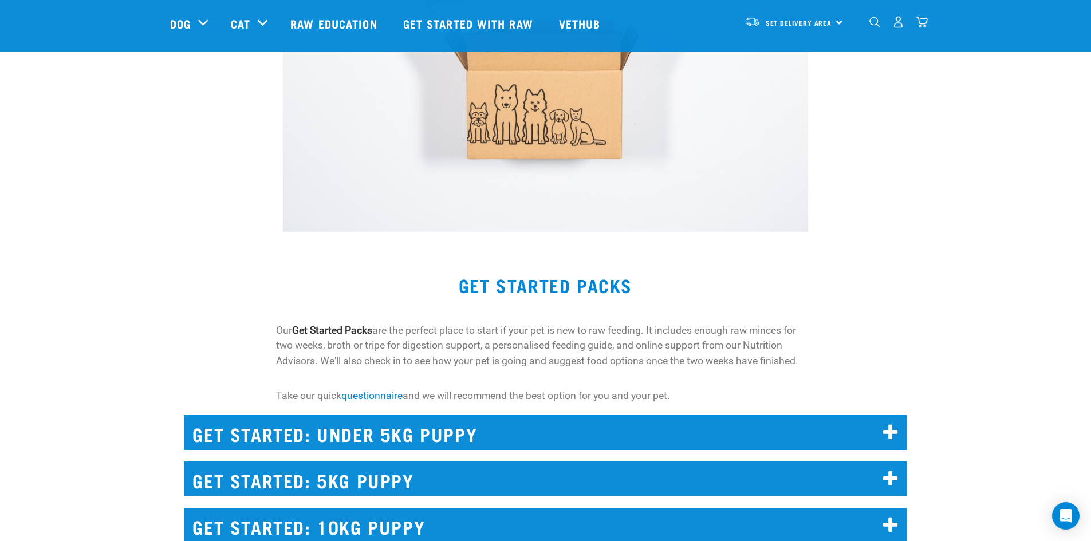
scroll to position [973, 0]
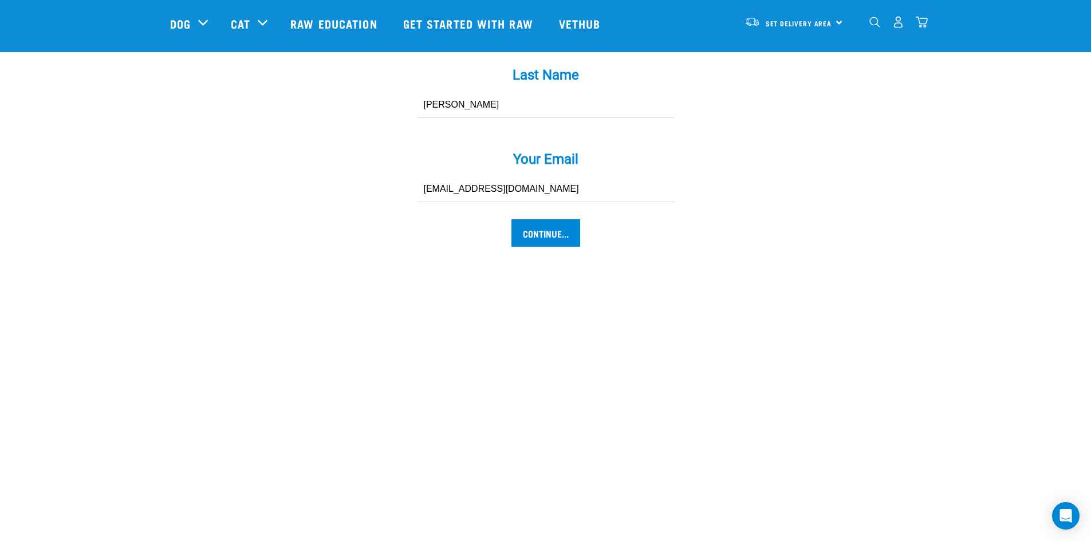
scroll to position [1203, 0]
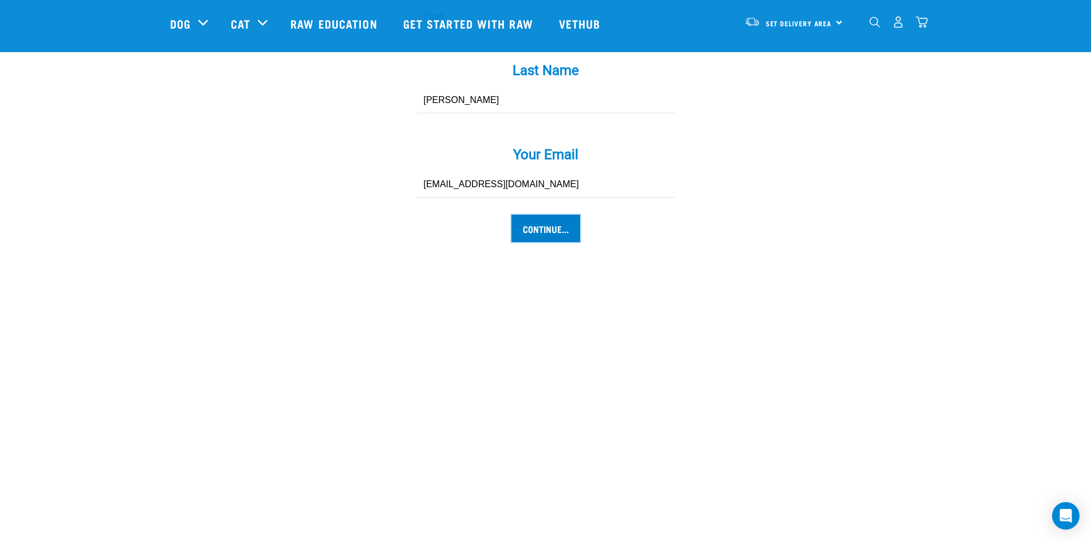
click at [557, 215] on input "Continue..." at bounding box center [545, 228] width 69 height 27
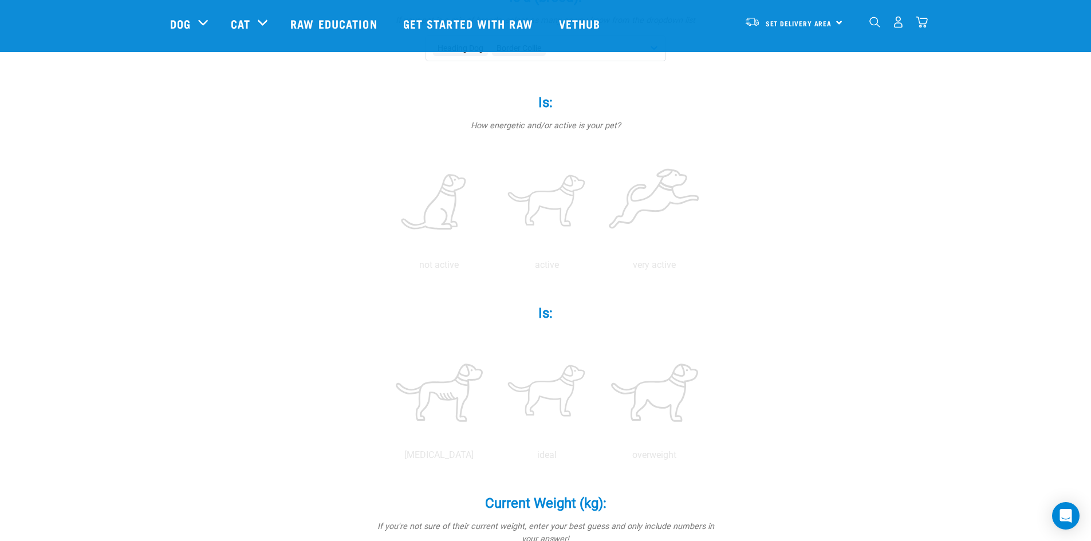
scroll to position [229, 0]
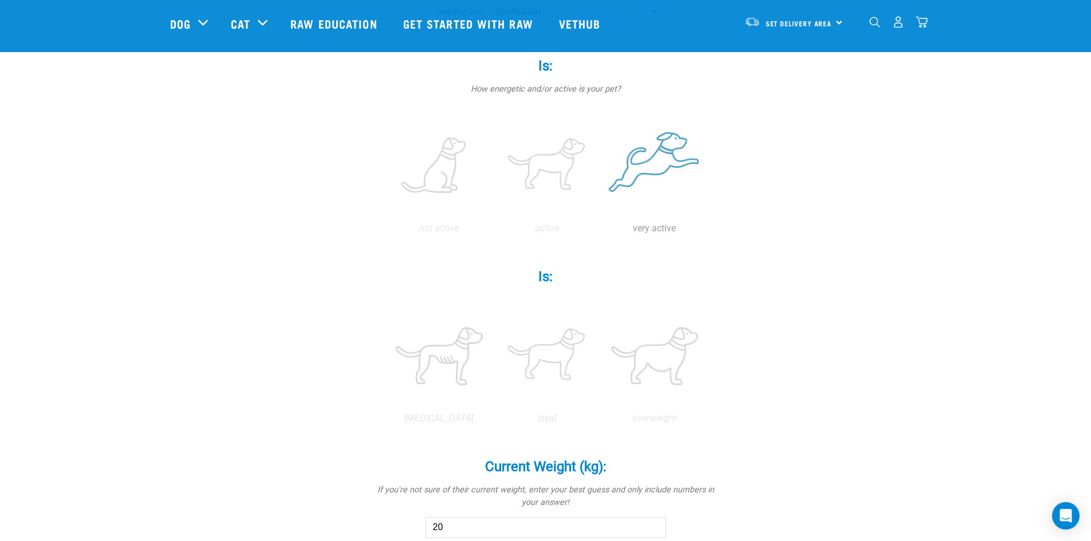
click at [643, 168] on label at bounding box center [654, 165] width 103 height 97
click at [601, 231] on input "radio" at bounding box center [601, 231] width 0 height 0
click at [530, 373] on label at bounding box center [546, 356] width 103 height 97
click at [493, 421] on input "radio" at bounding box center [493, 421] width 0 height 0
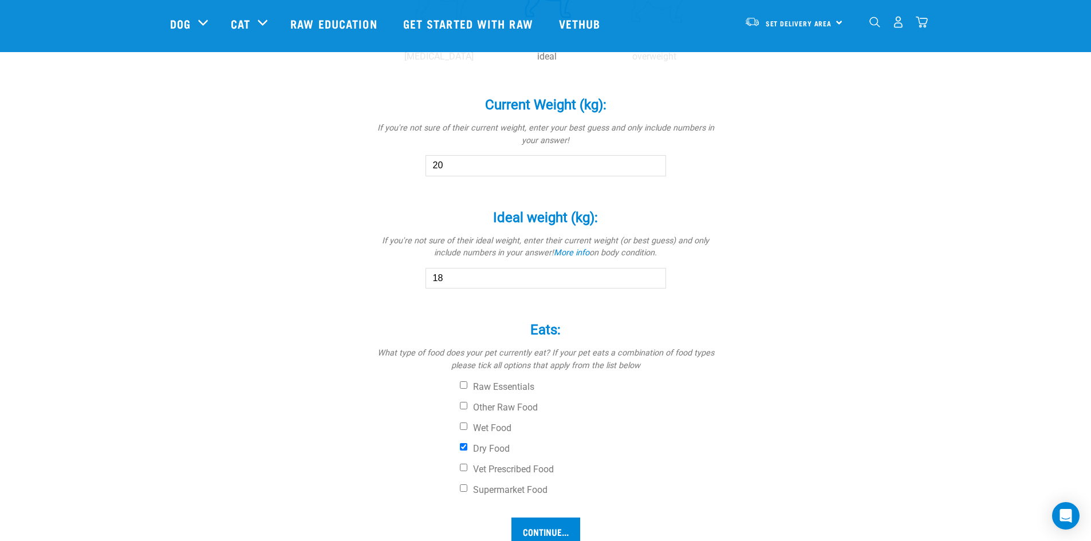
scroll to position [744, 0]
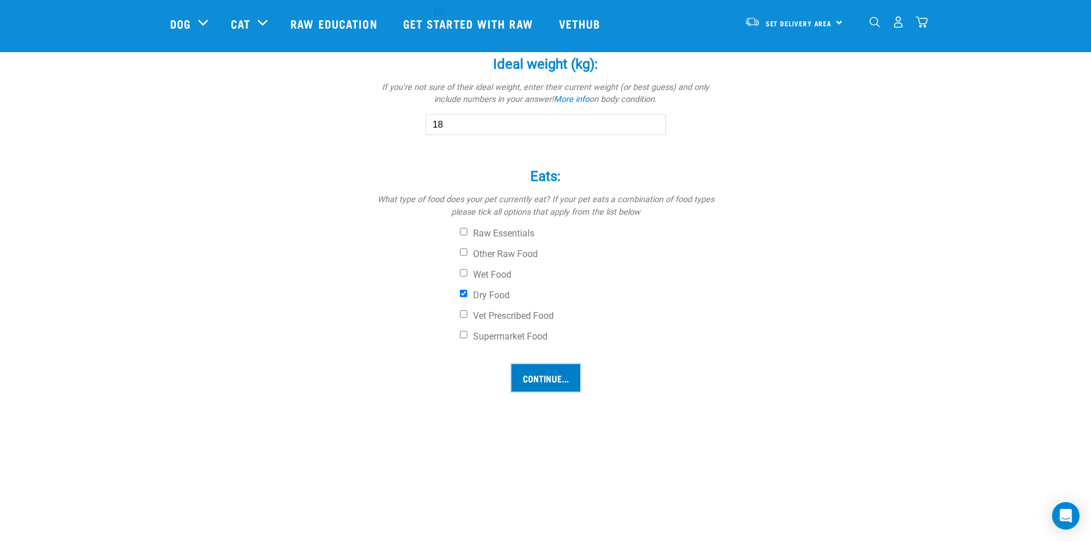
click at [530, 381] on input "Continue..." at bounding box center [545, 377] width 69 height 27
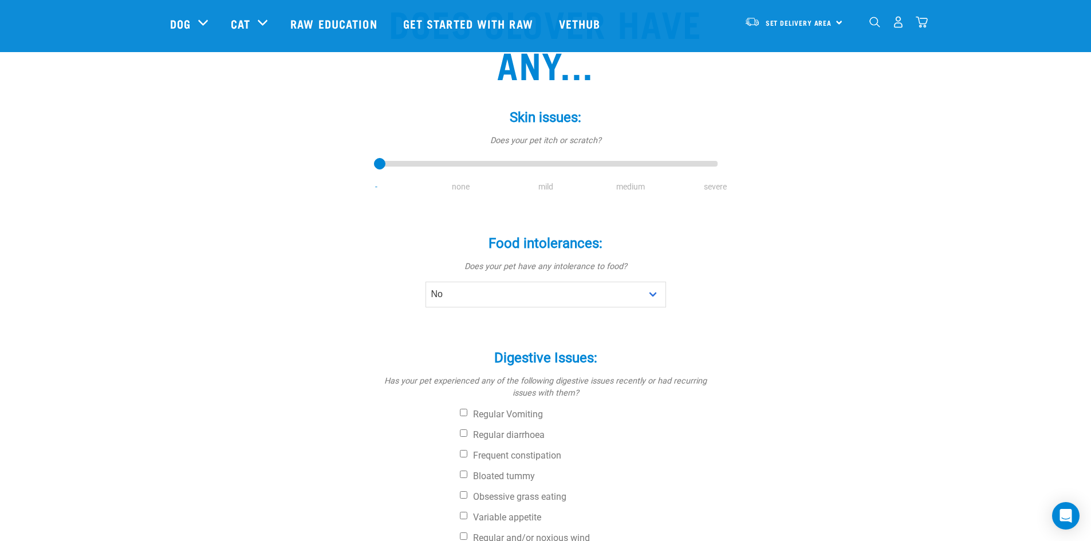
scroll to position [115, 0]
click at [462, 180] on li "none" at bounding box center [461, 186] width 85 height 12
drag, startPoint x: 379, startPoint y: 164, endPoint x: 474, endPoint y: 168, distance: 95.1
type input "1"
click at [474, 168] on input "range" at bounding box center [546, 163] width 344 height 16
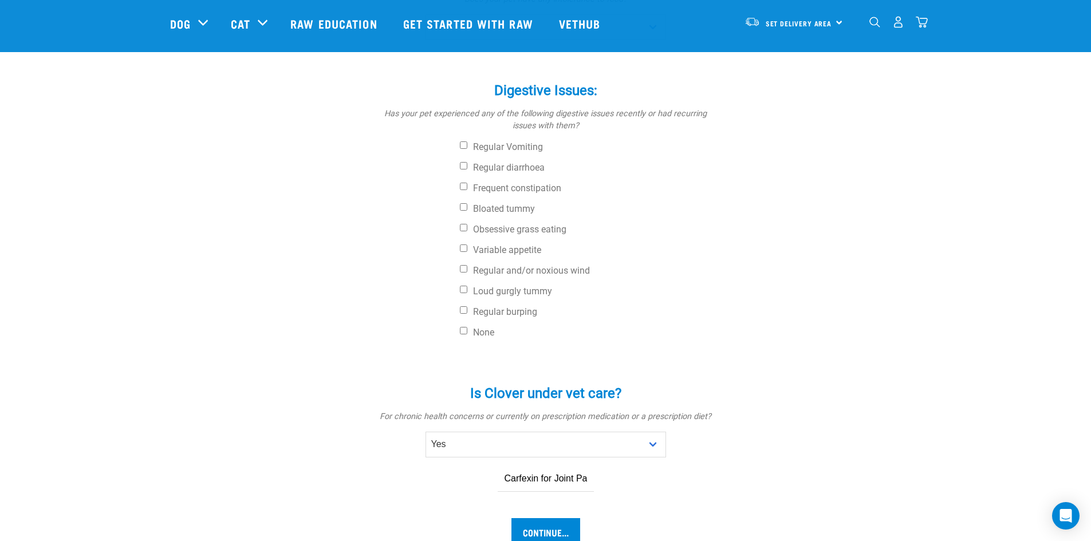
scroll to position [401, 0]
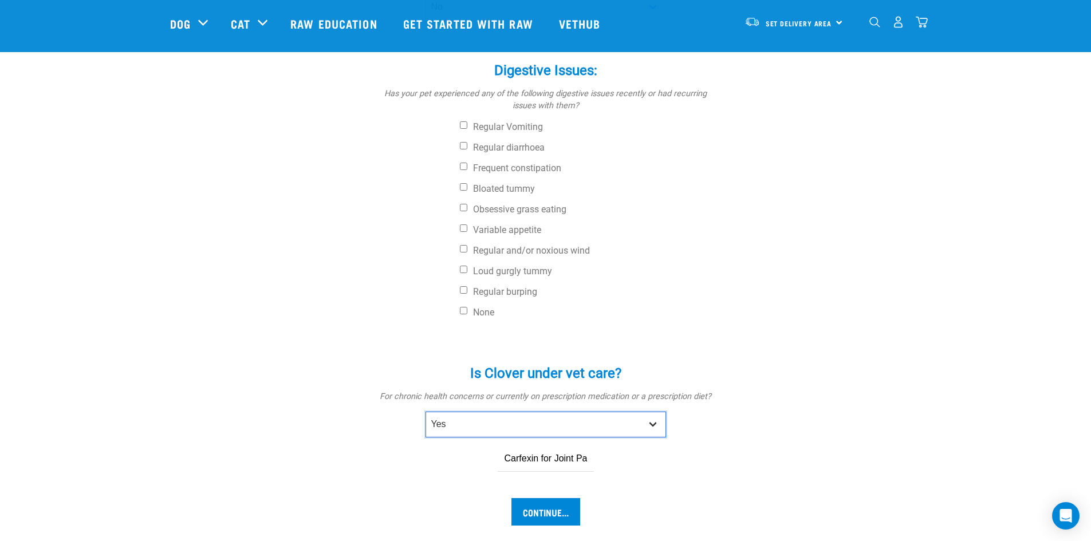
click at [501, 423] on select "No Yes" at bounding box center [545, 425] width 241 height 26
click at [425, 412] on select "No Yes" at bounding box center [545, 425] width 241 height 26
click at [498, 427] on select "No Yes" at bounding box center [545, 425] width 241 height 26
select select "no"
click at [425, 412] on select "No Yes" at bounding box center [545, 425] width 241 height 26
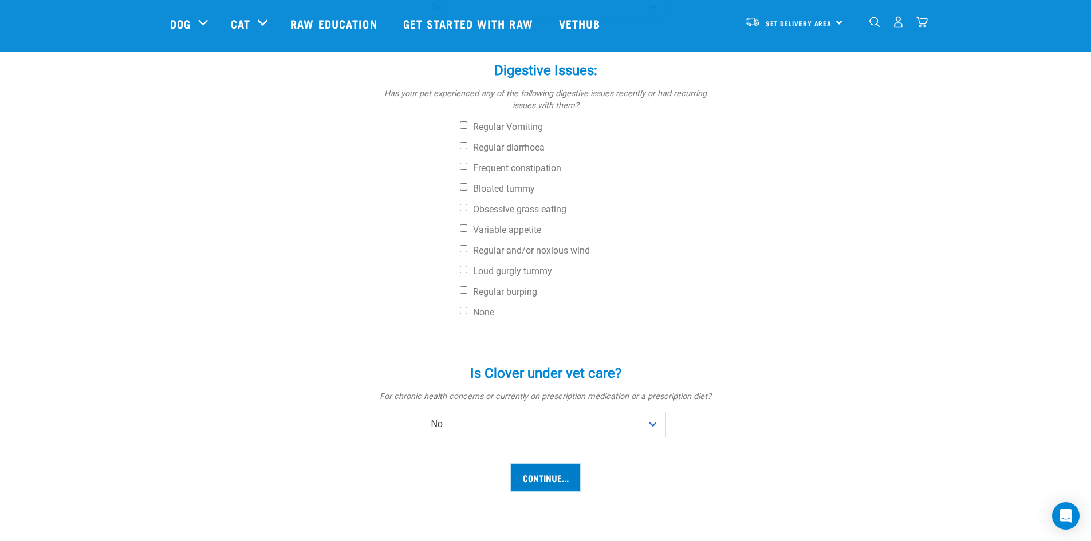
click at [547, 481] on input "Continue..." at bounding box center [545, 477] width 69 height 27
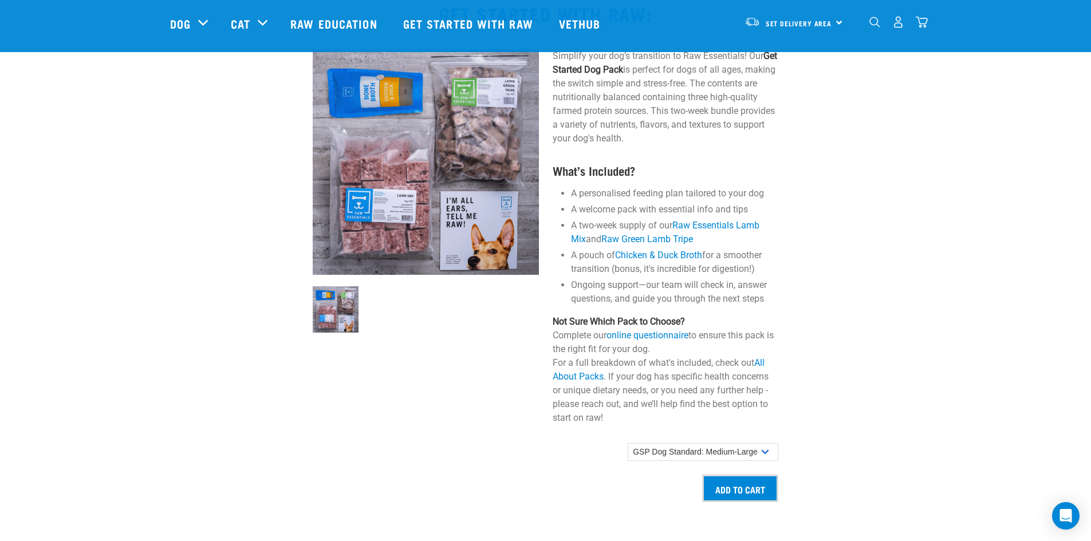
scroll to position [573, 0]
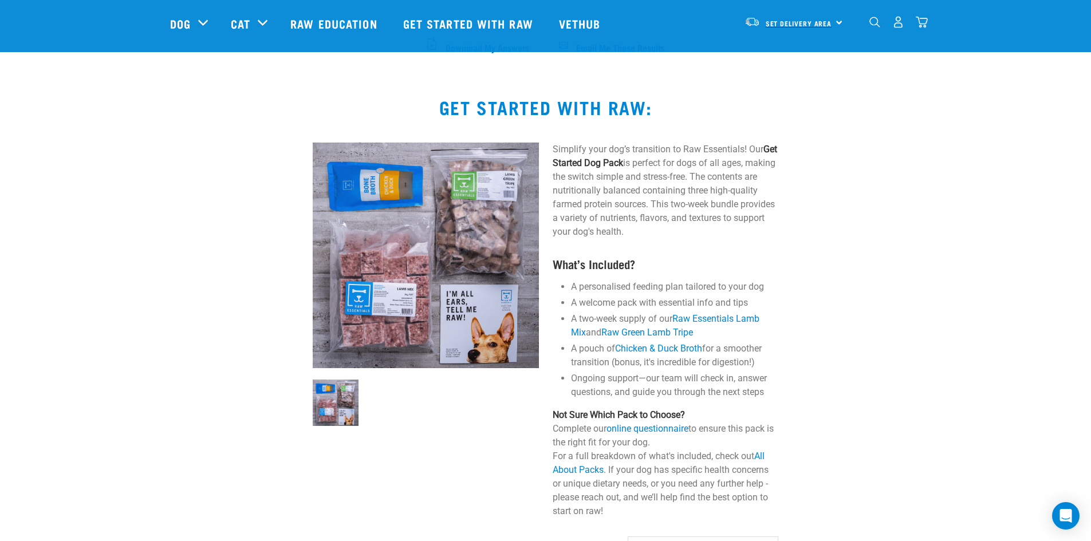
click at [819, 29] on link "Set Delivery Area" at bounding box center [799, 23] width 66 height 18
click at [790, 54] on link "[GEOGRAPHIC_DATA]" at bounding box center [793, 54] width 110 height 25
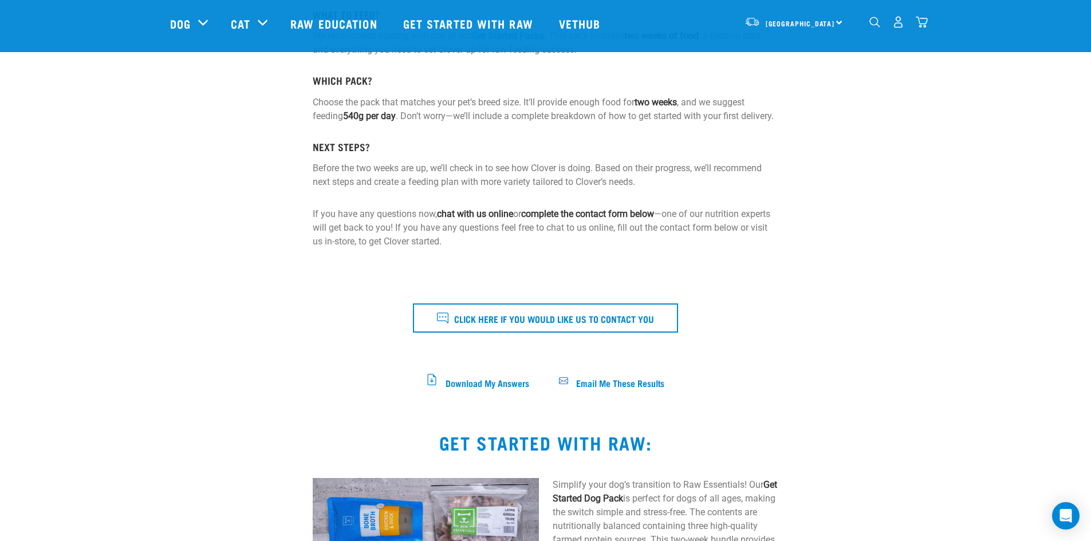
scroll to position [199, 0]
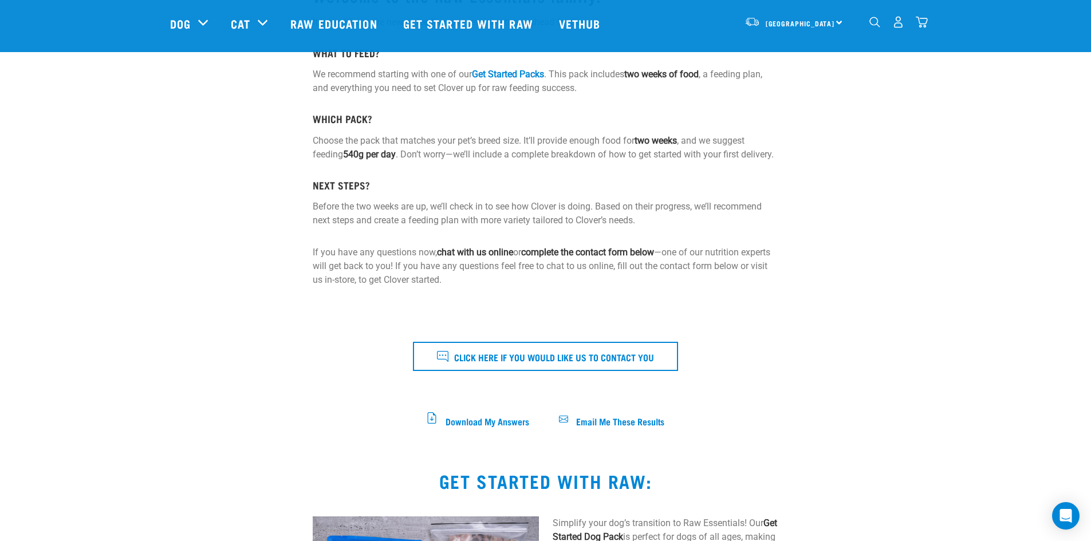
click at [923, 22] on img "dropdown navigation" at bounding box center [922, 22] width 12 height 12
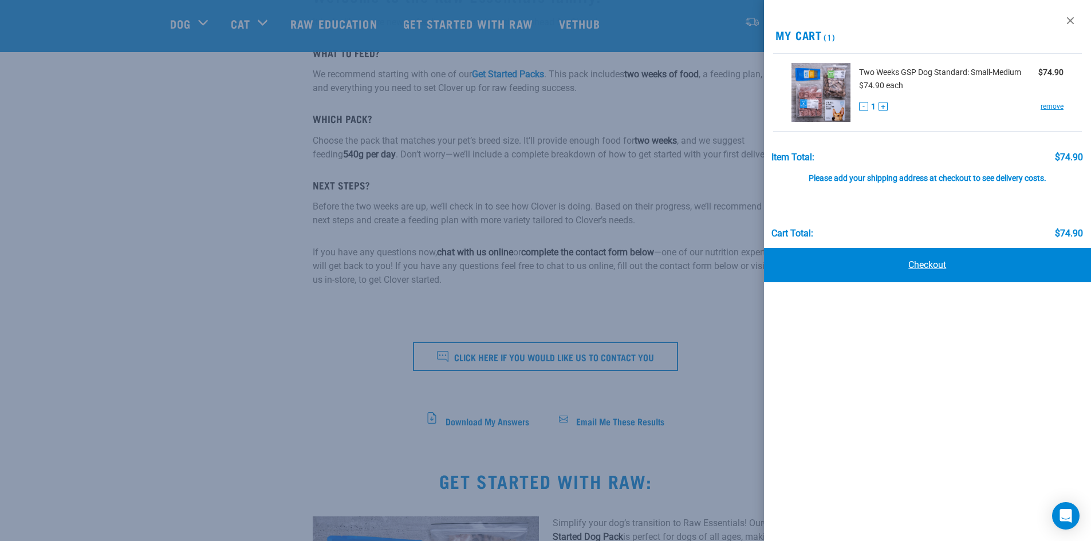
click at [858, 260] on link "Checkout" at bounding box center [928, 265] width 328 height 34
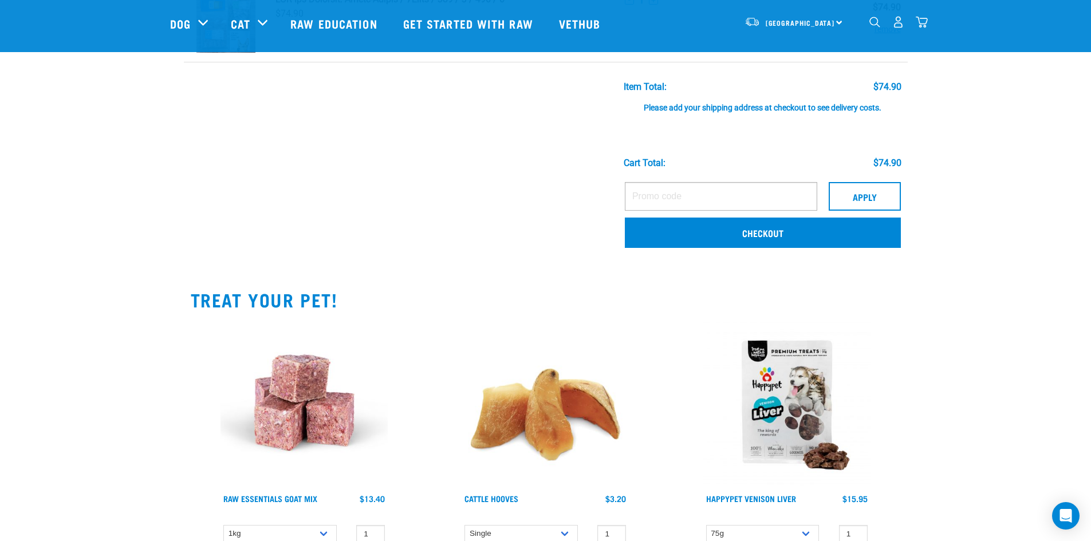
scroll to position [115, 0]
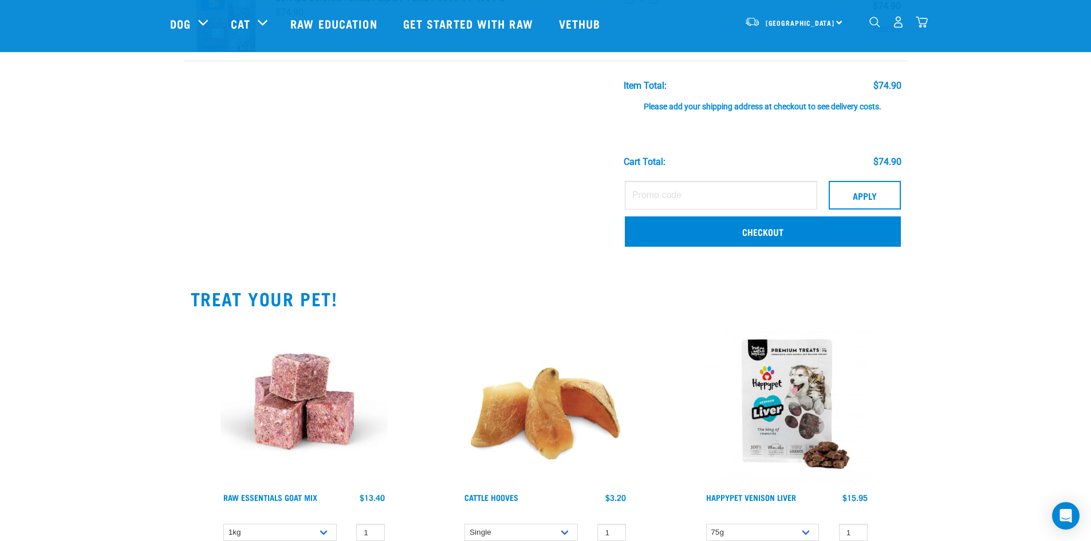
click at [730, 104] on div "Please add your shipping address at checkout to see delivery costs." at bounding box center [763, 101] width 278 height 21
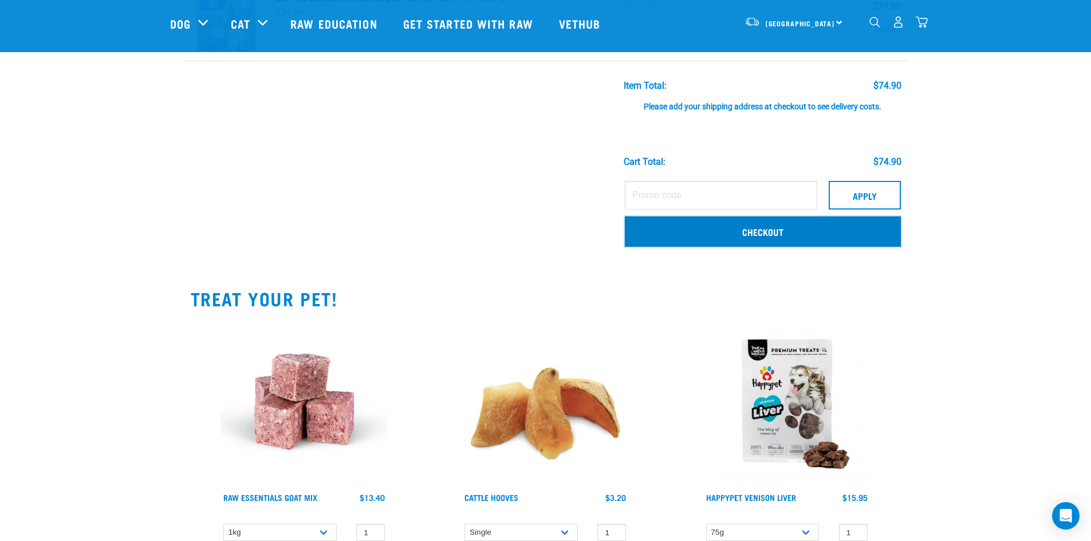
click at [730, 233] on link "Checkout" at bounding box center [763, 231] width 276 height 30
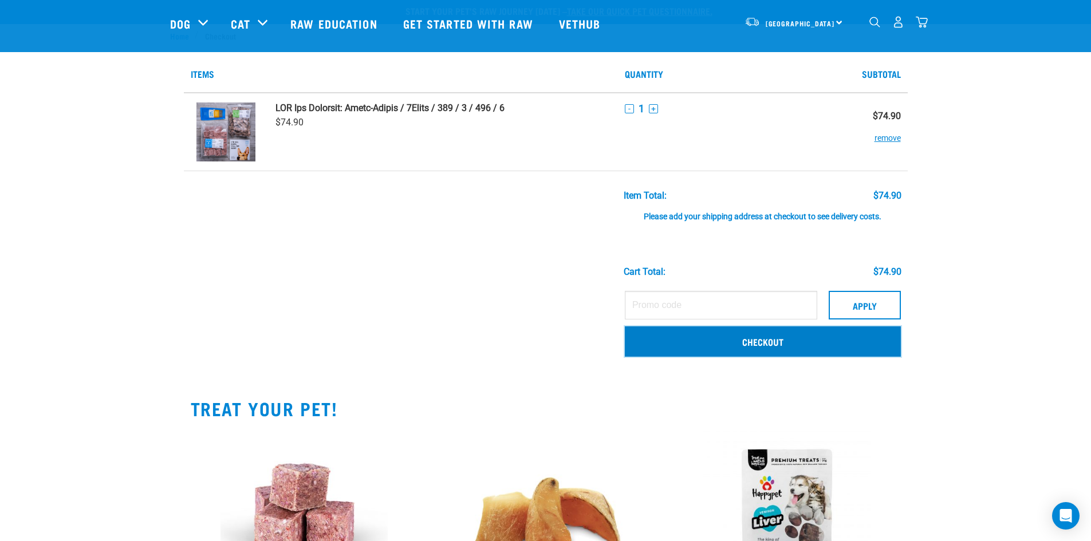
scroll to position [0, 0]
